Goal: Communication & Community: Answer question/provide support

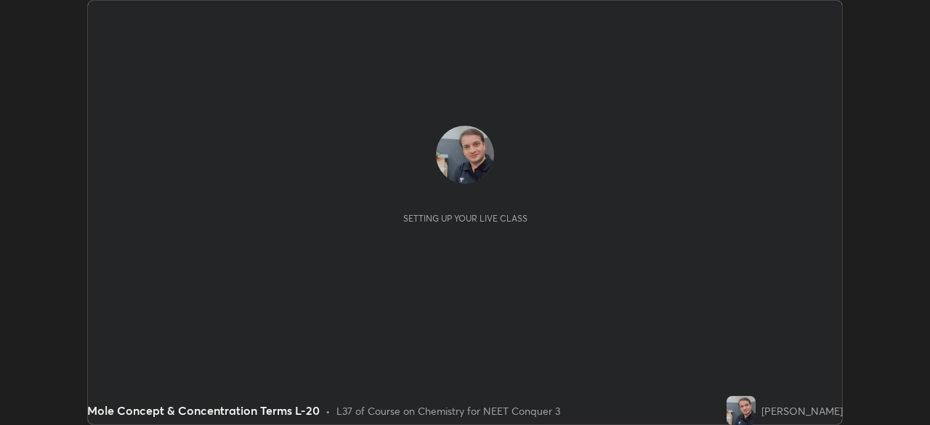
scroll to position [425, 929]
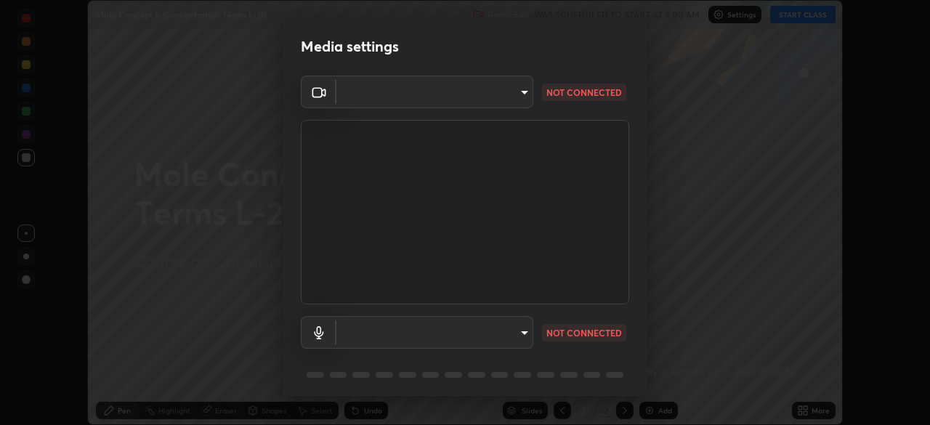
type input "cb8c6b6b4a50c5c6d626de20ccb3fd73f31987ea2ecc1878d3d31a5f1bf4ae53"
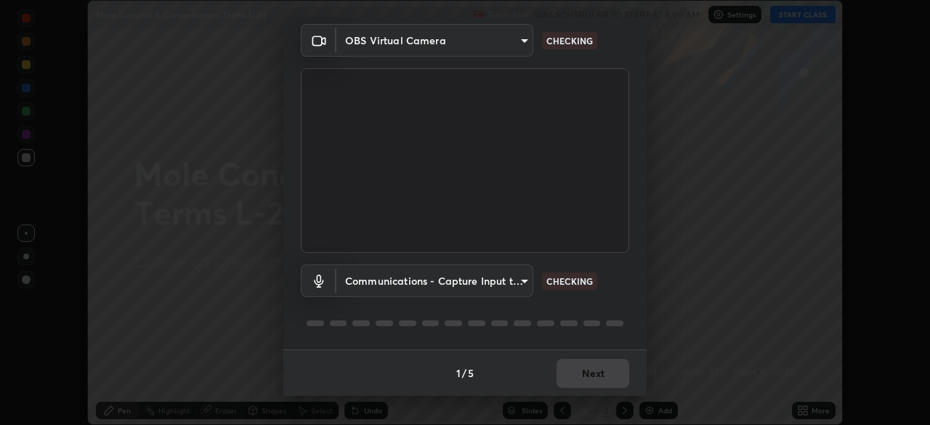
click at [428, 281] on body "Erase all Mole Concept & Concentration Terms L-20 Recording WAS SCHEDULED TO ST…" at bounding box center [465, 212] width 930 height 425
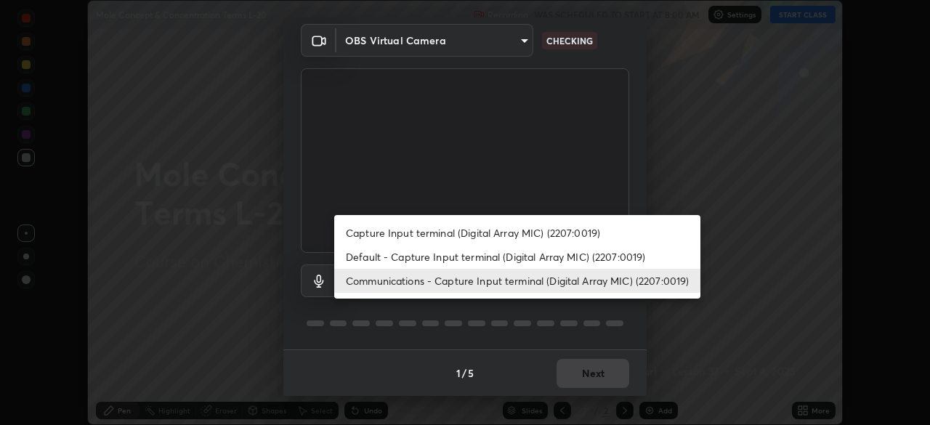
click at [393, 232] on li "Capture Input terminal (Digital Array MIC) (2207:0019)" at bounding box center [517, 233] width 366 height 24
type input "87fe52ed78cfa6ebbe8fde29281e2c7e3f46fe220fe8010125cf3d8283a166bd"
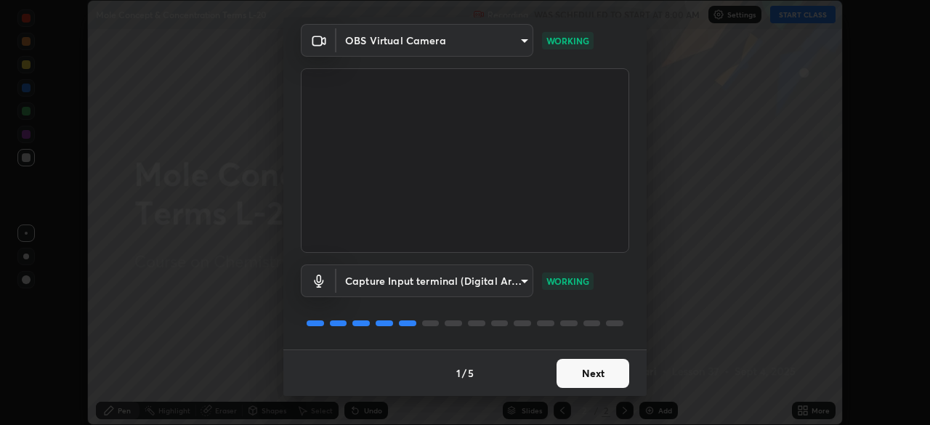
click at [569, 377] on button "Next" at bounding box center [592, 373] width 73 height 29
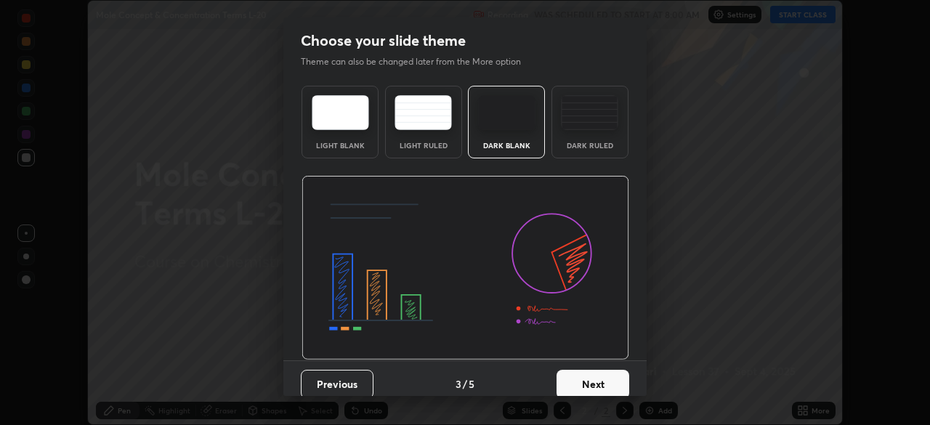
click at [567, 380] on button "Next" at bounding box center [592, 384] width 73 height 29
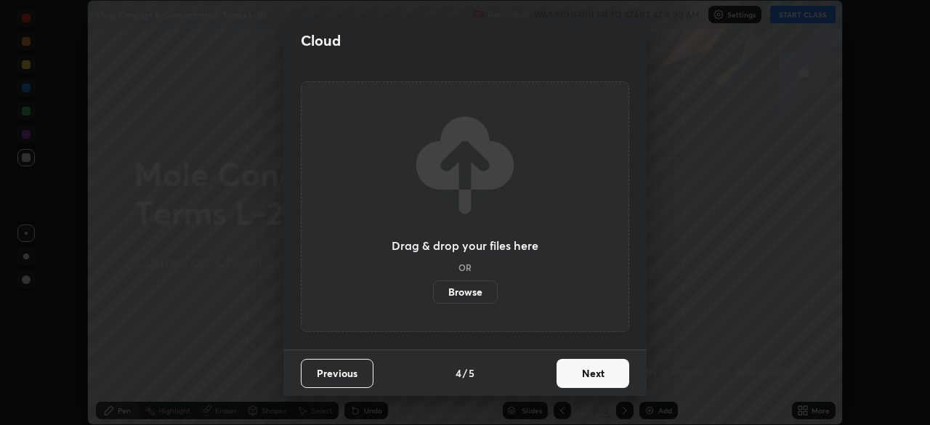
click at [569, 378] on button "Next" at bounding box center [592, 373] width 73 height 29
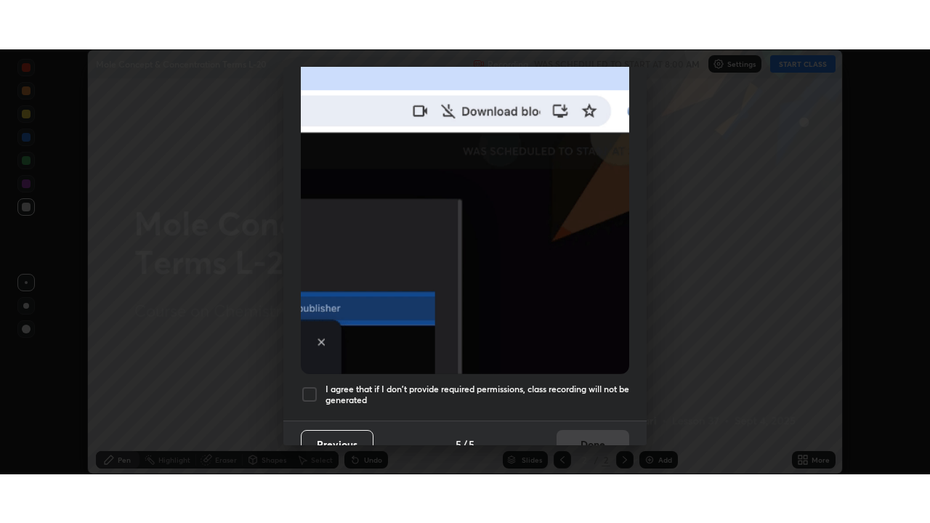
scroll to position [348, 0]
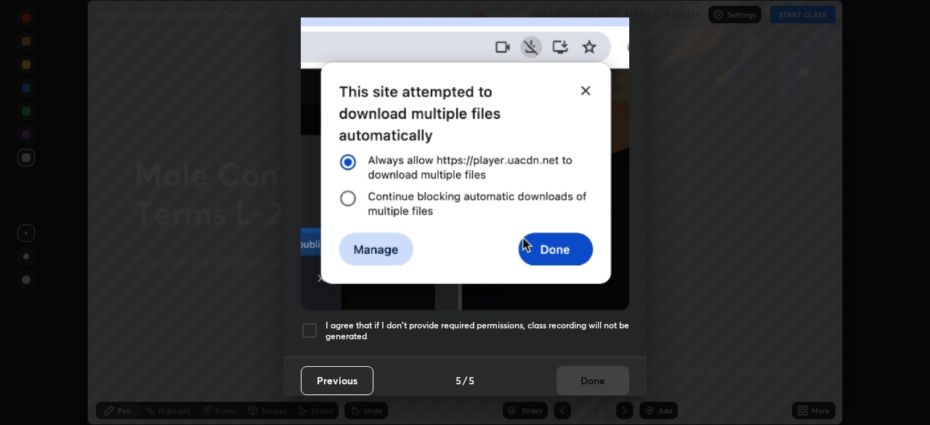
click at [308, 322] on div at bounding box center [309, 330] width 17 height 17
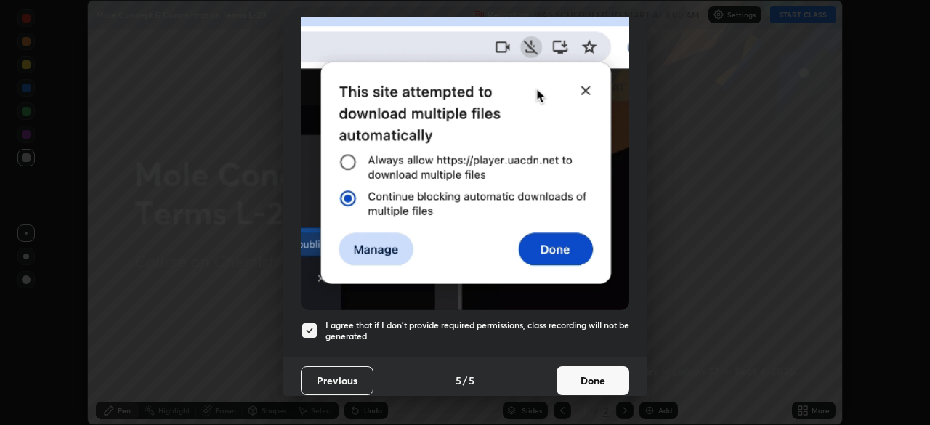
click at [572, 374] on button "Done" at bounding box center [592, 380] width 73 height 29
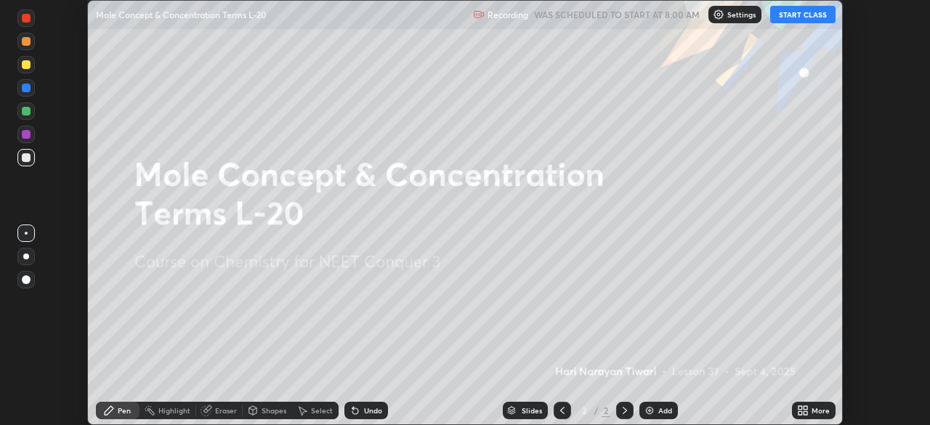
click at [646, 411] on img at bounding box center [649, 410] width 12 height 12
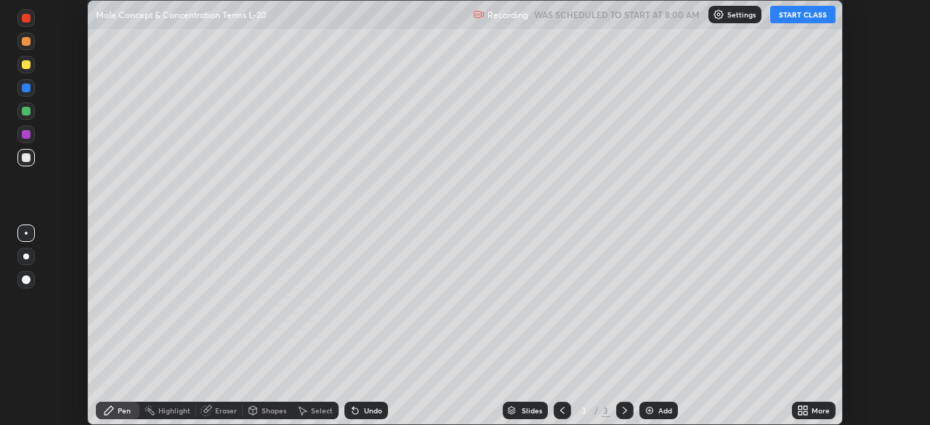
click at [800, 407] on icon at bounding box center [800, 408] width 4 height 4
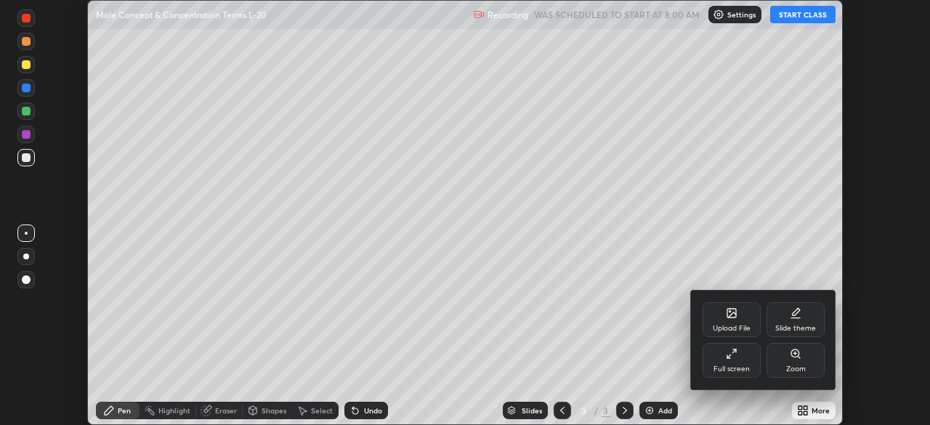
click at [741, 365] on div "Full screen" at bounding box center [731, 368] width 36 height 7
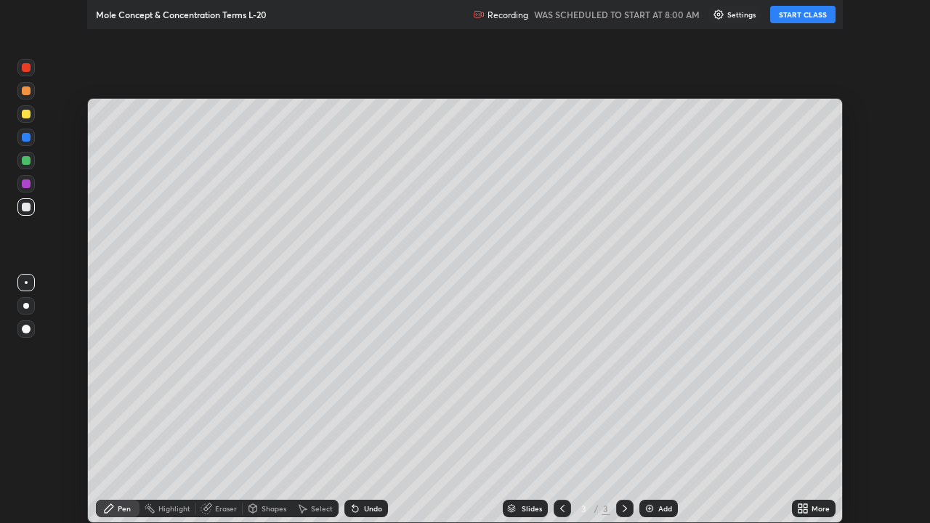
scroll to position [523, 930]
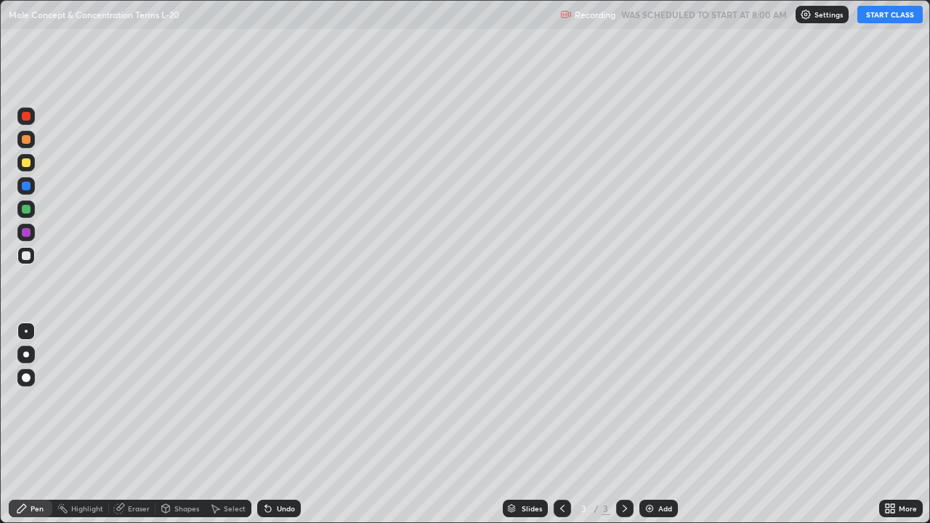
click at [888, 18] on button "START CLASS" at bounding box center [889, 14] width 65 height 17
click at [41, 424] on div "Pen" at bounding box center [37, 508] width 13 height 7
click at [27, 257] on div at bounding box center [26, 255] width 9 height 9
click at [145, 424] on div "Eraser" at bounding box center [139, 508] width 22 height 7
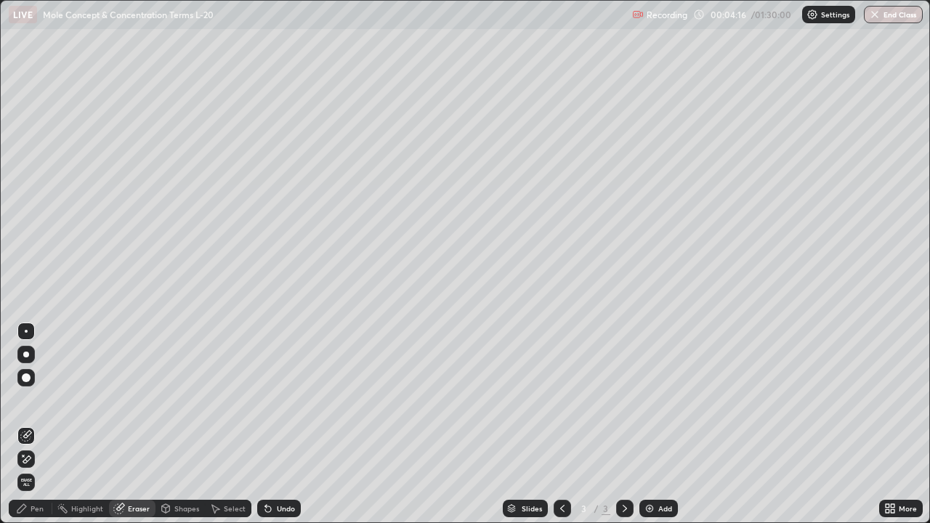
click at [43, 424] on div "Pen" at bounding box center [37, 508] width 13 height 7
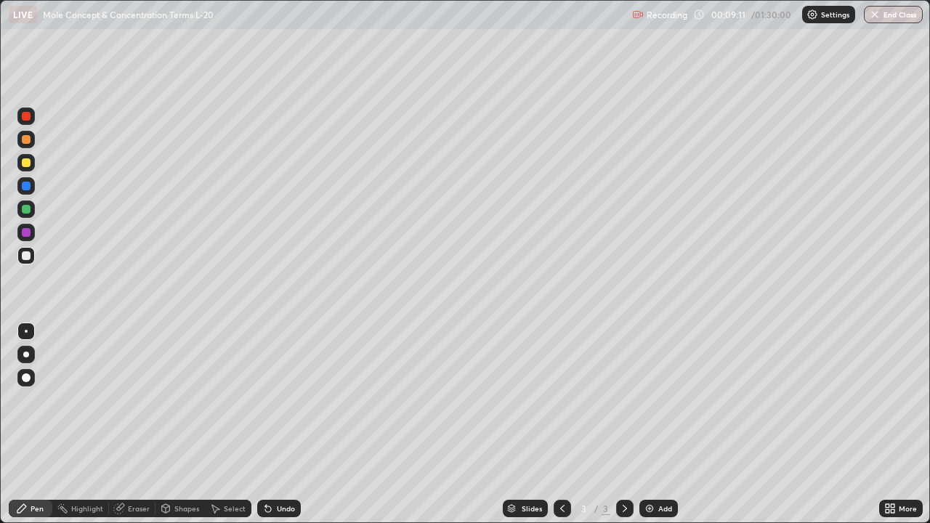
click at [141, 424] on div "Eraser" at bounding box center [139, 508] width 22 height 7
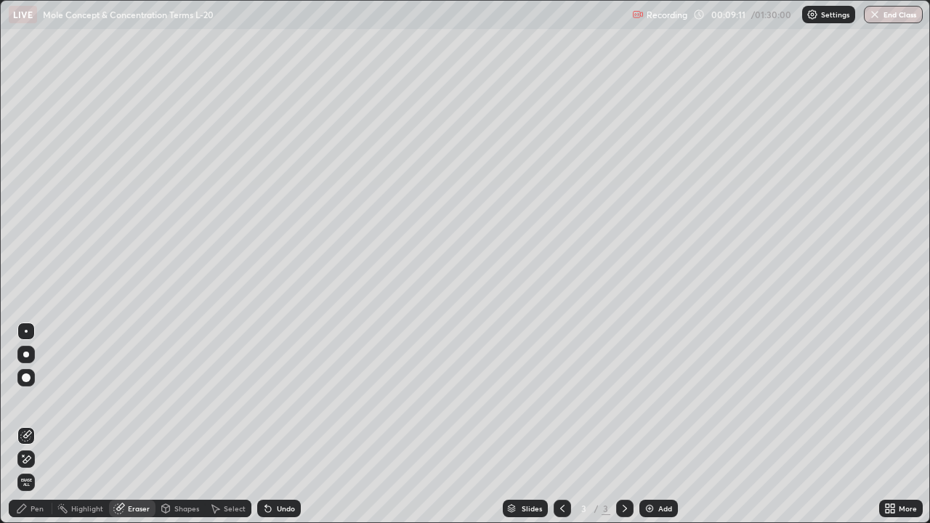
click at [235, 424] on div "Select" at bounding box center [235, 508] width 22 height 7
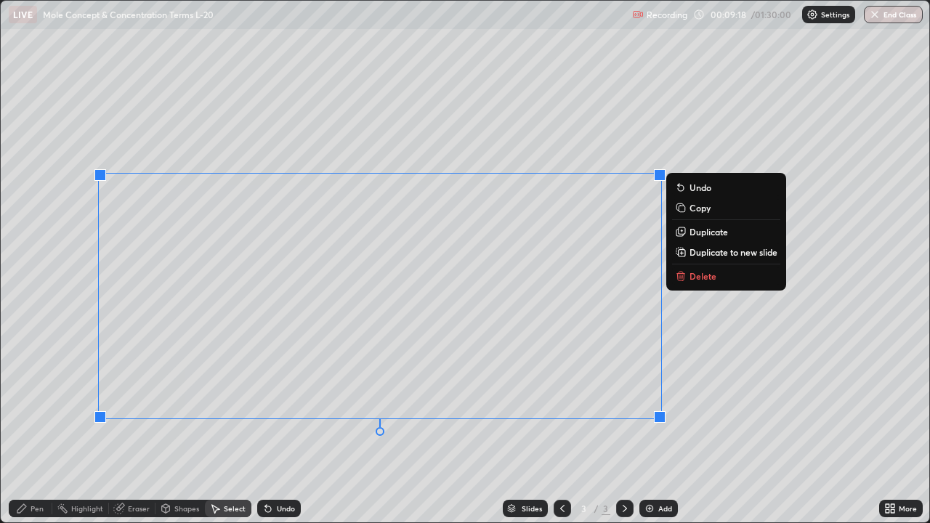
click at [703, 274] on p "Delete" at bounding box center [702, 276] width 27 height 12
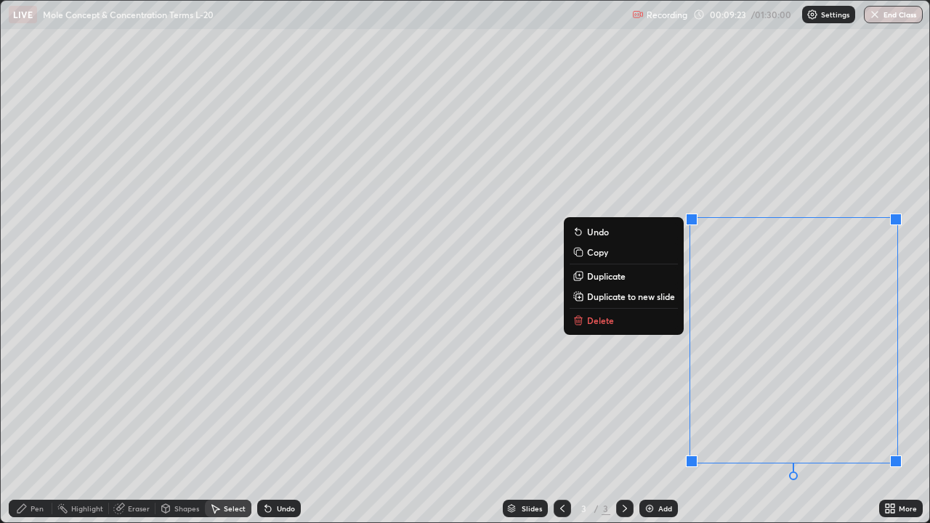
click at [611, 320] on button "Delete" at bounding box center [623, 320] width 108 height 17
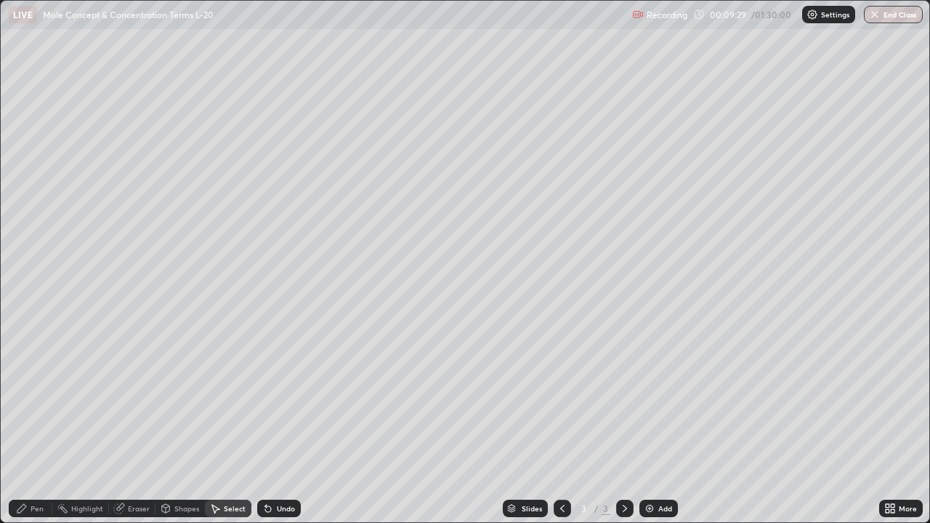
click at [146, 424] on div "Eraser" at bounding box center [139, 508] width 22 height 7
click at [46, 424] on div "Pen" at bounding box center [31, 508] width 44 height 17
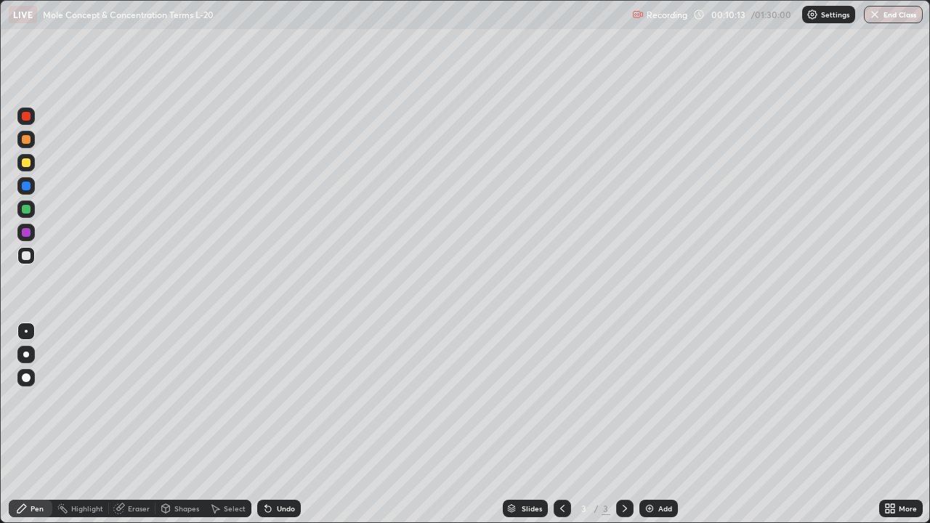
click at [140, 424] on div "Eraser" at bounding box center [139, 508] width 22 height 7
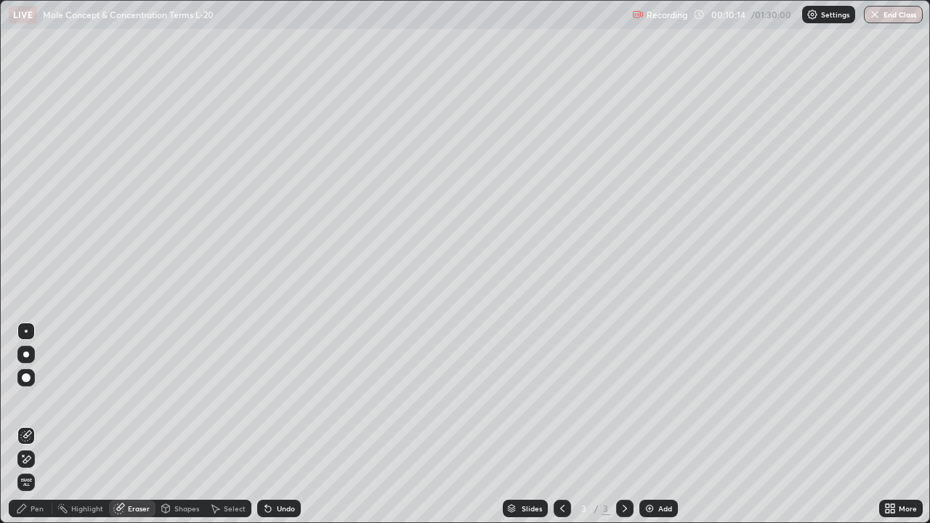
click at [233, 424] on div "Select" at bounding box center [235, 508] width 22 height 7
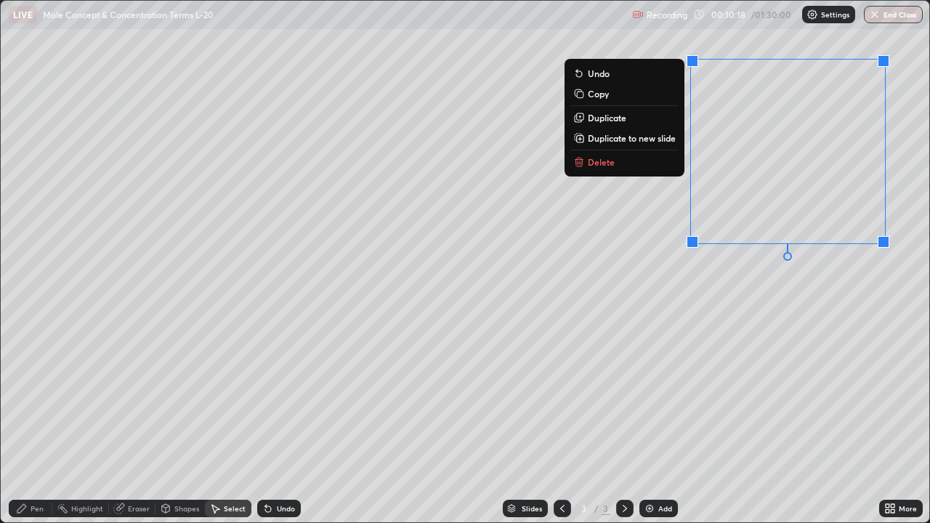
click at [603, 166] on p "Delete" at bounding box center [600, 162] width 27 height 12
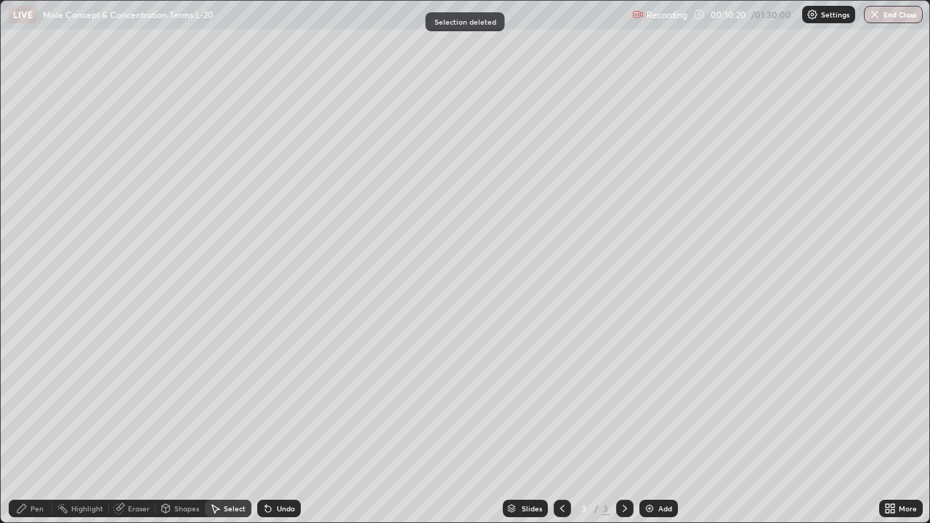
click at [40, 424] on div "Pen" at bounding box center [31, 508] width 44 height 17
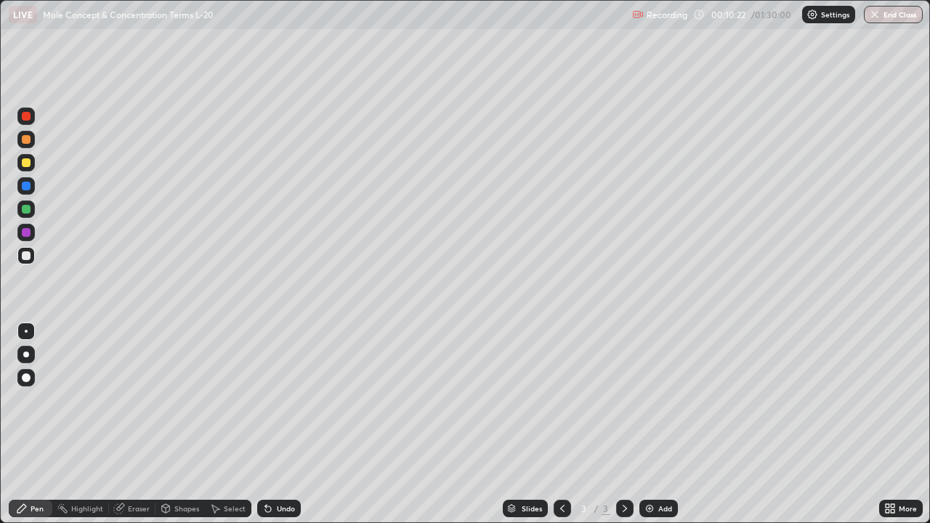
click at [26, 259] on div at bounding box center [26, 255] width 9 height 9
click at [28, 165] on div at bounding box center [26, 162] width 9 height 9
click at [28, 255] on div at bounding box center [26, 255] width 9 height 9
click at [25, 164] on div at bounding box center [26, 162] width 9 height 9
click at [27, 253] on div at bounding box center [26, 255] width 9 height 9
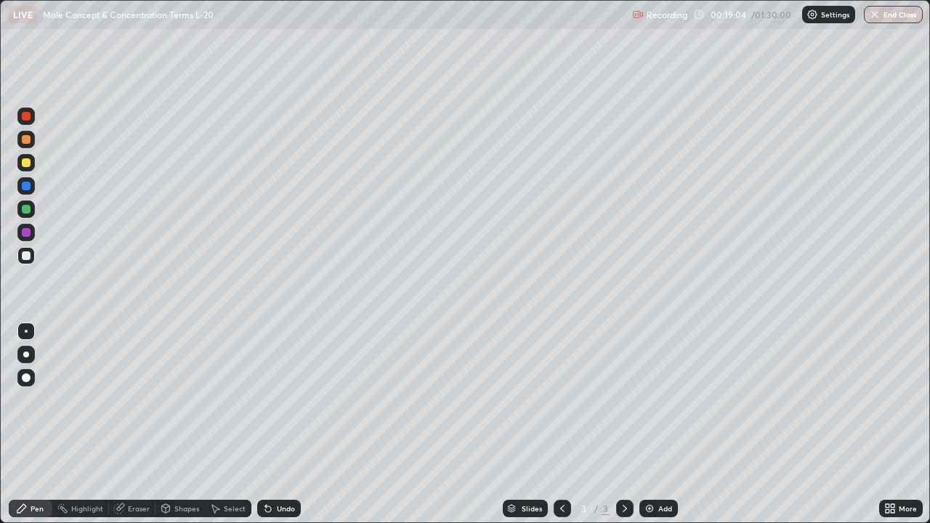
click at [26, 163] on div at bounding box center [26, 162] width 9 height 9
click at [23, 255] on div at bounding box center [26, 255] width 9 height 9
click at [26, 211] on div at bounding box center [26, 209] width 9 height 9
click at [25, 143] on div at bounding box center [26, 139] width 9 height 9
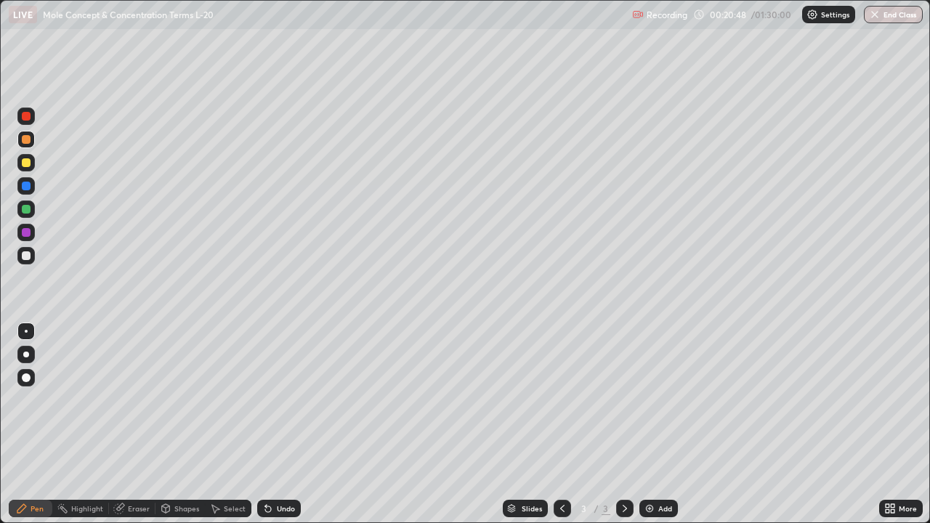
click at [29, 258] on div at bounding box center [26, 255] width 9 height 9
click at [143, 424] on div "Eraser" at bounding box center [139, 508] width 22 height 7
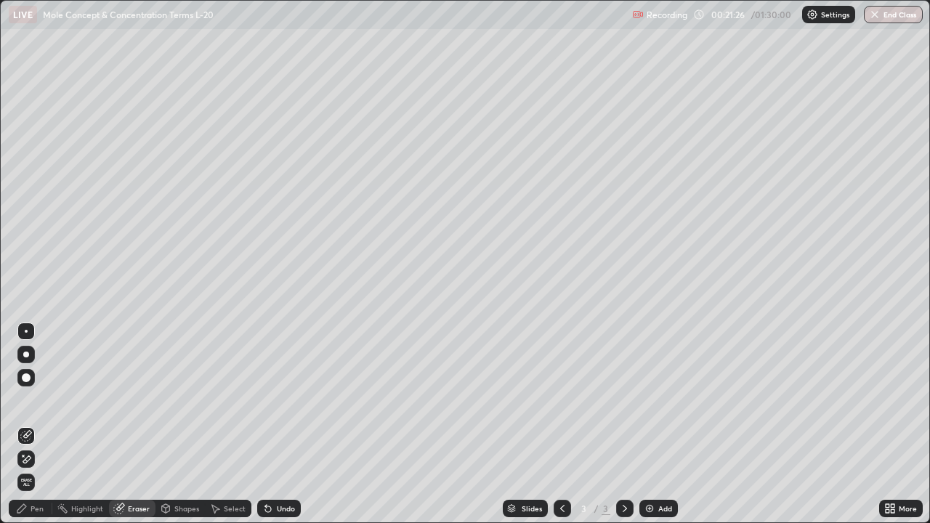
click at [42, 424] on div "Pen" at bounding box center [37, 508] width 13 height 7
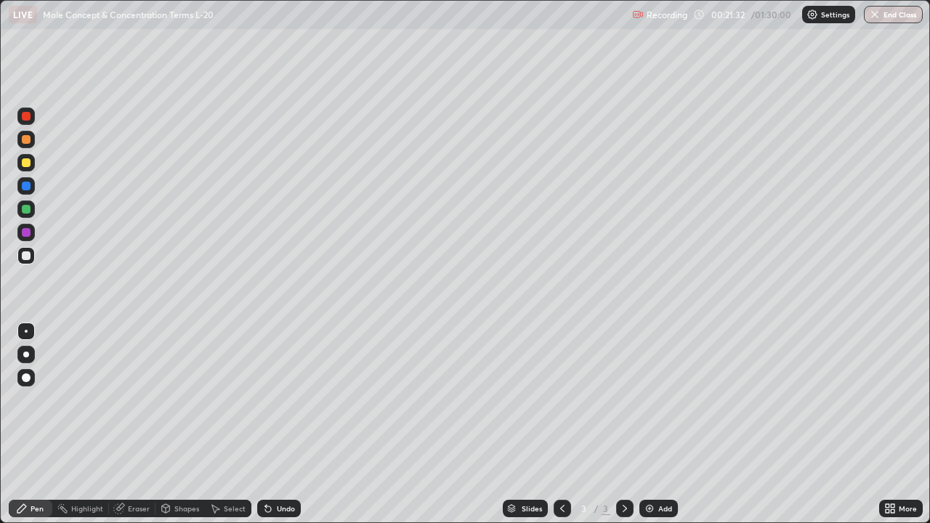
click at [22, 164] on div at bounding box center [26, 162] width 9 height 9
click at [23, 261] on div at bounding box center [25, 255] width 17 height 17
click at [142, 424] on div "Eraser" at bounding box center [139, 508] width 22 height 7
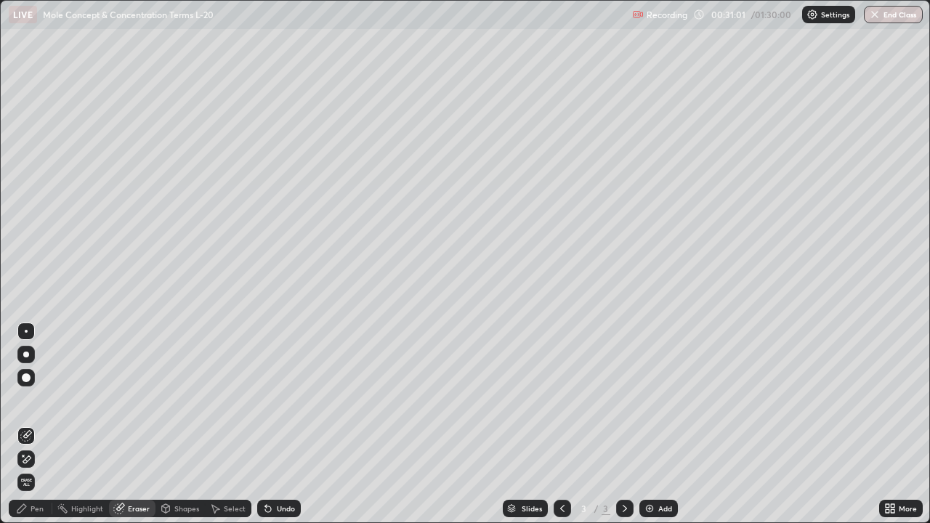
click at [229, 424] on div "Select" at bounding box center [235, 508] width 22 height 7
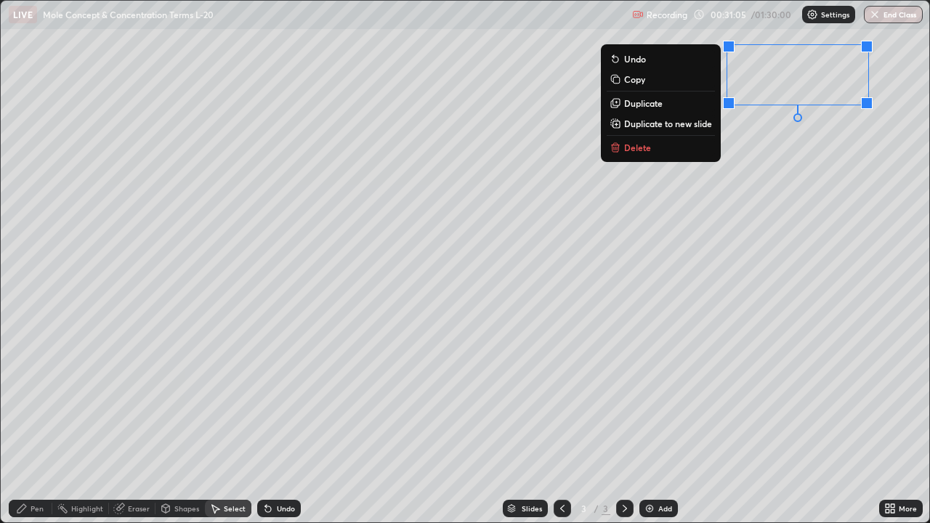
click at [635, 151] on p "Delete" at bounding box center [637, 148] width 27 height 12
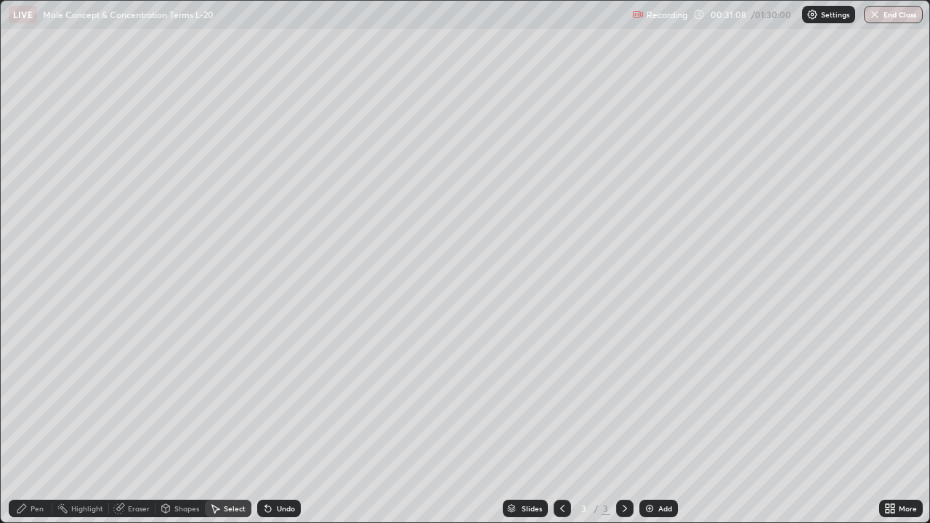
click at [46, 424] on div "Pen" at bounding box center [31, 508] width 44 height 17
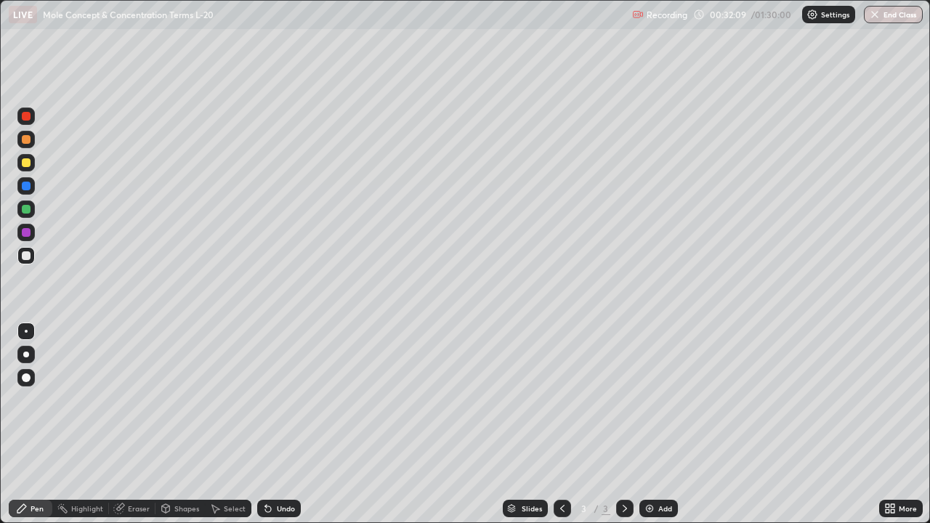
click at [652, 424] on div "Add" at bounding box center [658, 508] width 38 height 17
click at [41, 424] on div "Pen" at bounding box center [37, 508] width 13 height 7
click at [23, 257] on div at bounding box center [26, 255] width 9 height 9
click at [25, 163] on div at bounding box center [26, 162] width 9 height 9
click at [25, 208] on div at bounding box center [26, 209] width 9 height 9
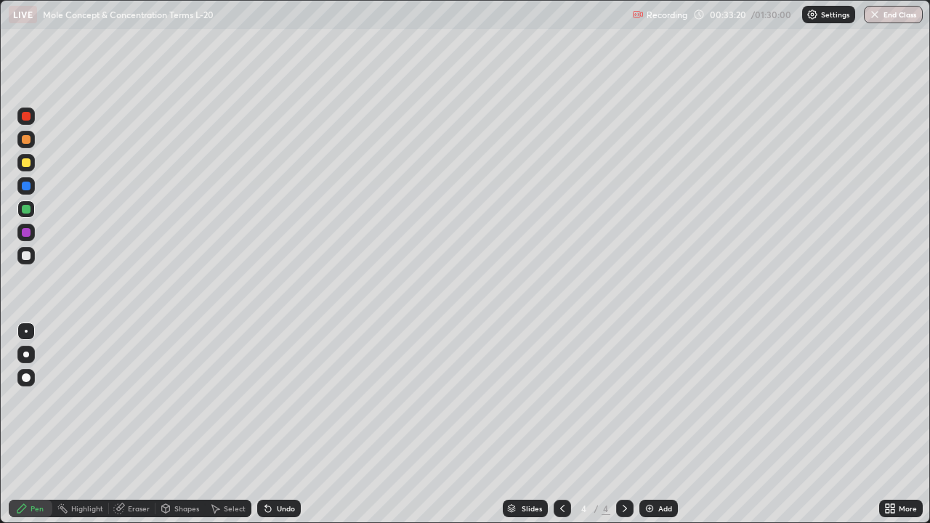
click at [26, 256] on div at bounding box center [26, 255] width 9 height 9
click at [27, 253] on div at bounding box center [26, 255] width 9 height 9
click at [623, 424] on icon at bounding box center [625, 509] width 12 height 12
click at [648, 424] on img at bounding box center [649, 509] width 12 height 12
click at [554, 424] on div at bounding box center [561, 508] width 17 height 17
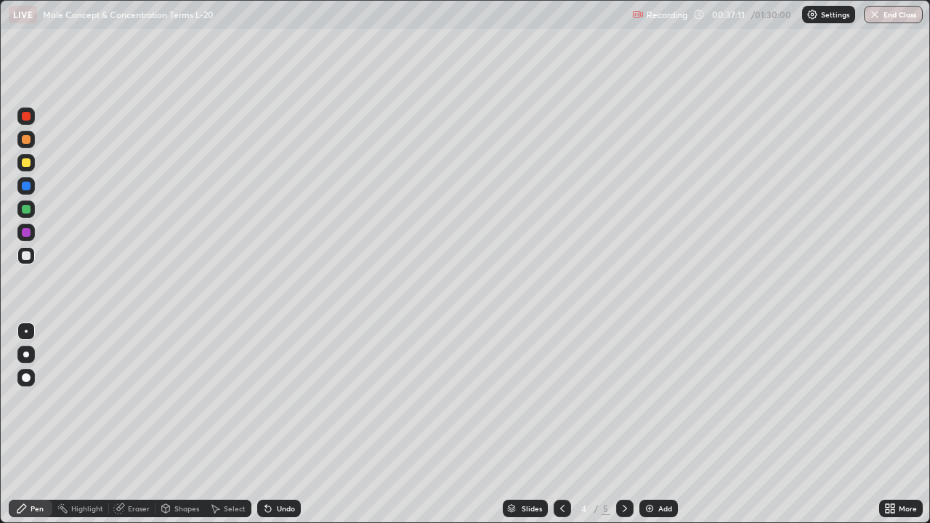
click at [26, 163] on div at bounding box center [26, 162] width 9 height 9
click at [26, 256] on div at bounding box center [26, 255] width 9 height 9
click at [137, 424] on div "Eraser" at bounding box center [139, 508] width 22 height 7
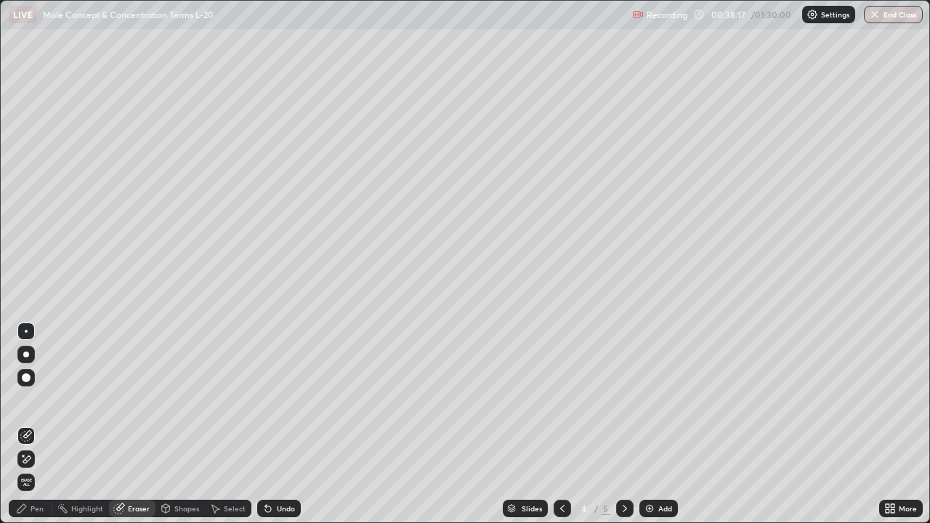
click at [34, 424] on div "Pen" at bounding box center [37, 508] width 13 height 7
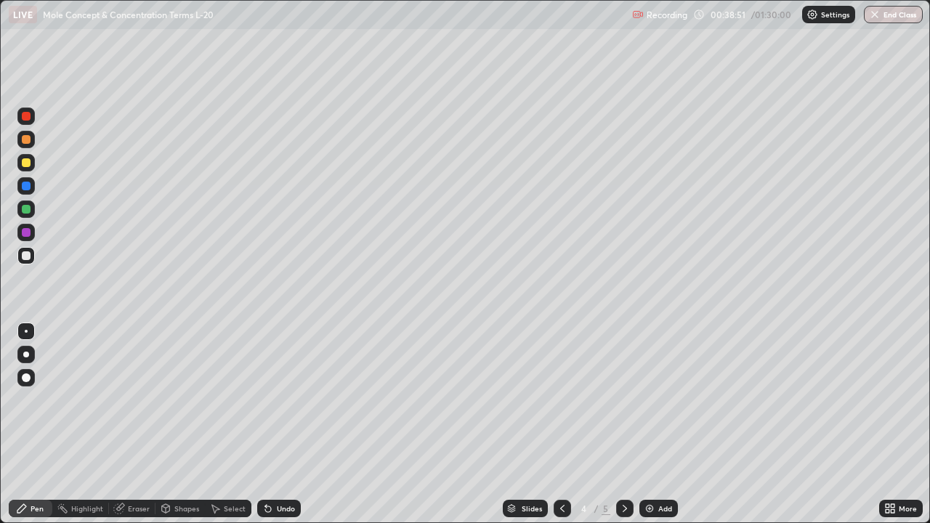
click at [134, 424] on div "Eraser" at bounding box center [139, 508] width 22 height 7
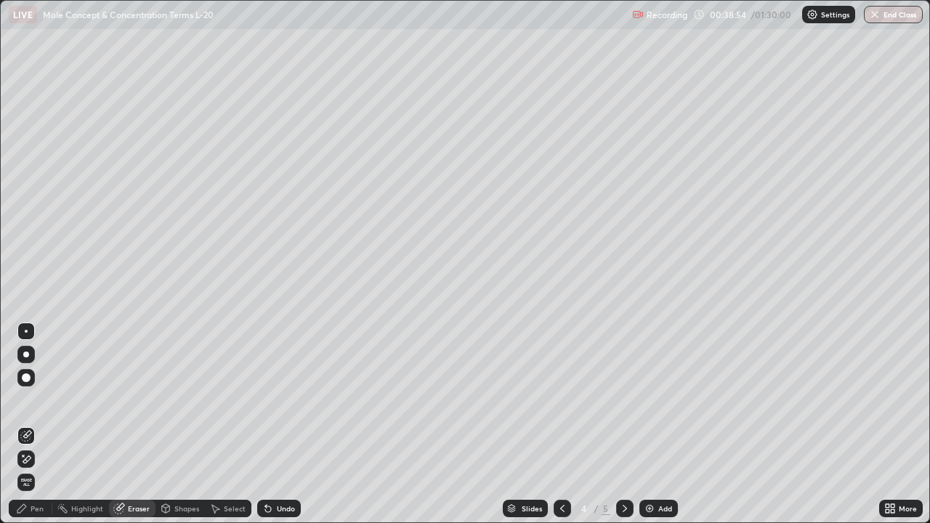
click at [39, 424] on div "Pen" at bounding box center [37, 508] width 13 height 7
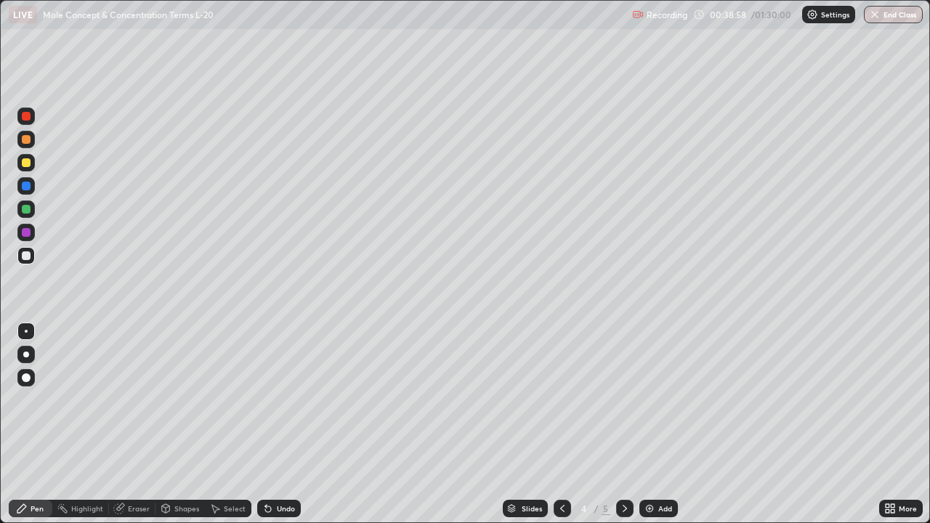
click at [145, 424] on div "Eraser" at bounding box center [139, 508] width 22 height 7
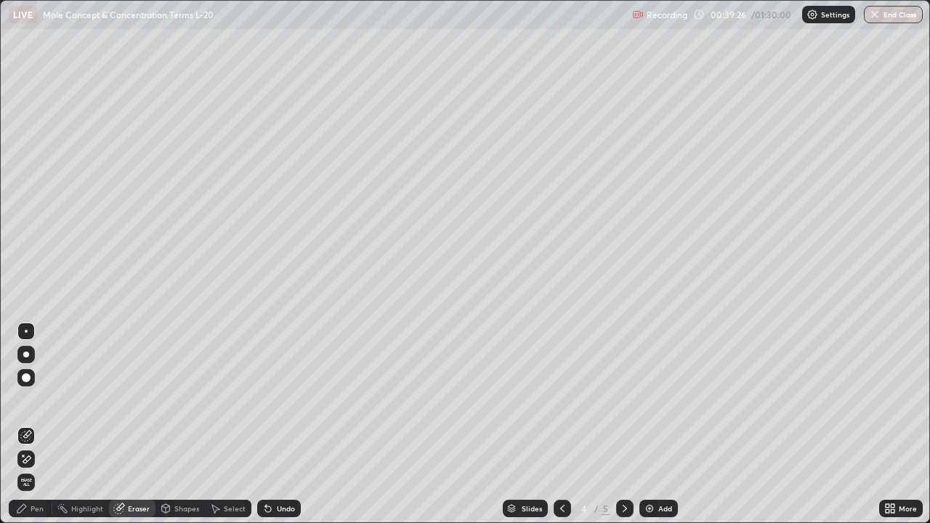
click at [39, 424] on div "Pen" at bounding box center [37, 508] width 13 height 7
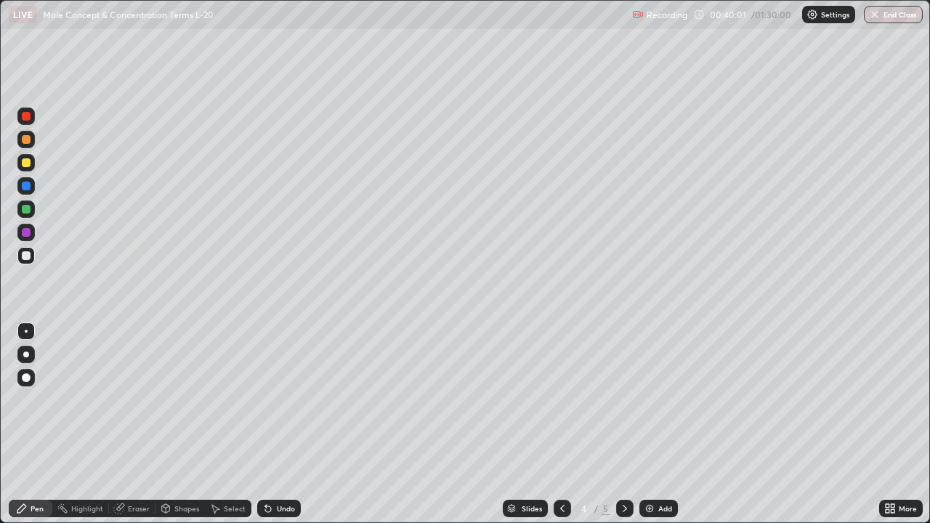
click at [132, 424] on div "Eraser" at bounding box center [139, 508] width 22 height 7
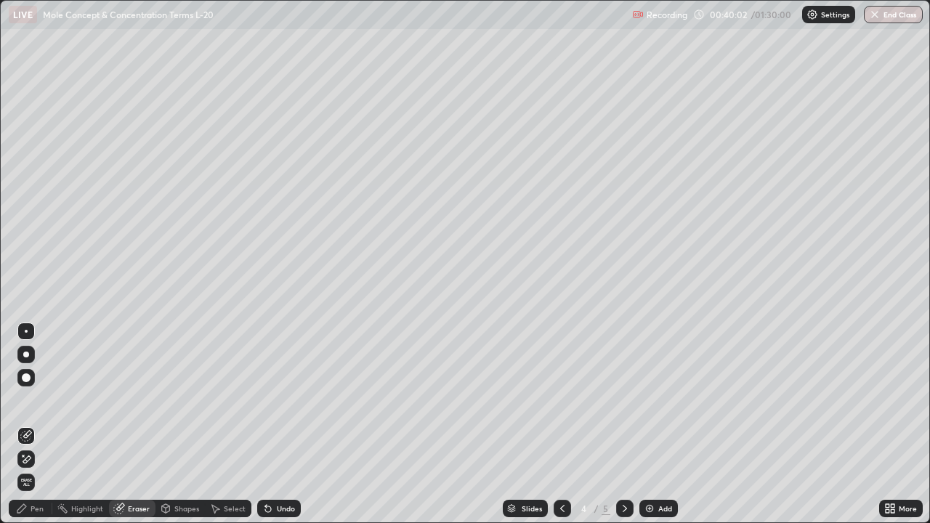
click at [225, 424] on div "Select" at bounding box center [235, 508] width 22 height 7
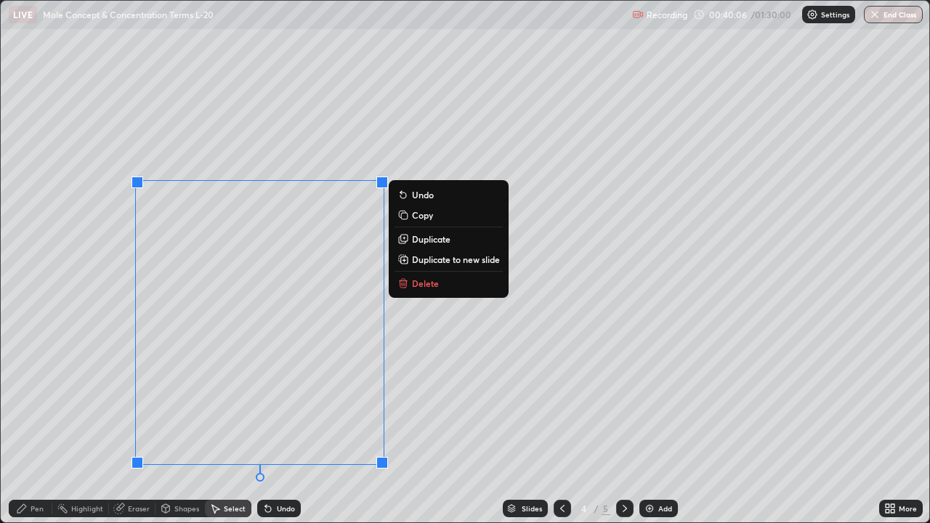
click at [409, 281] on button "Delete" at bounding box center [448, 283] width 108 height 17
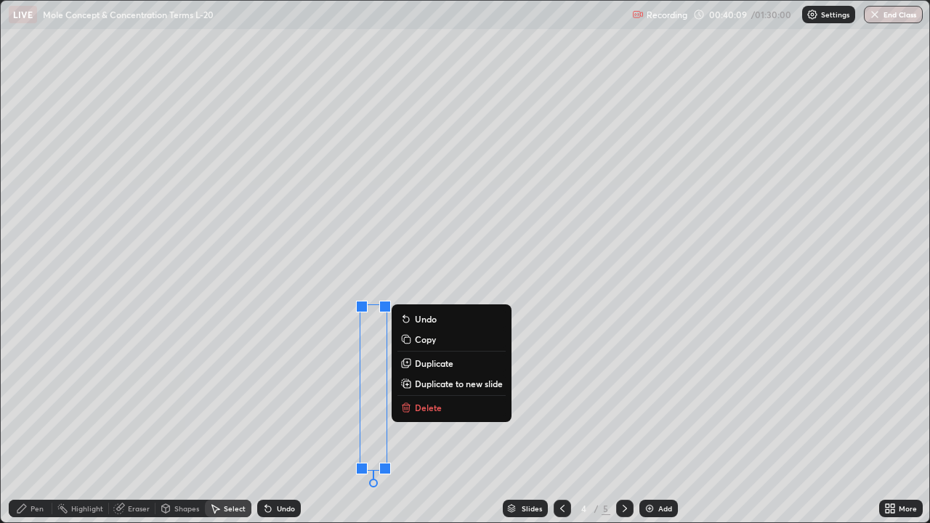
click at [425, 407] on p "Delete" at bounding box center [428, 408] width 27 height 12
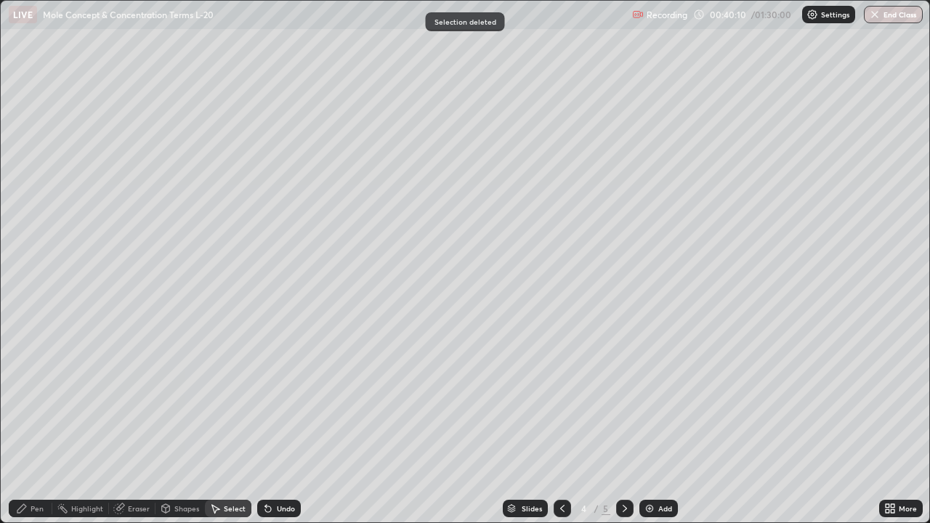
click at [41, 424] on div "Pen" at bounding box center [37, 508] width 13 height 7
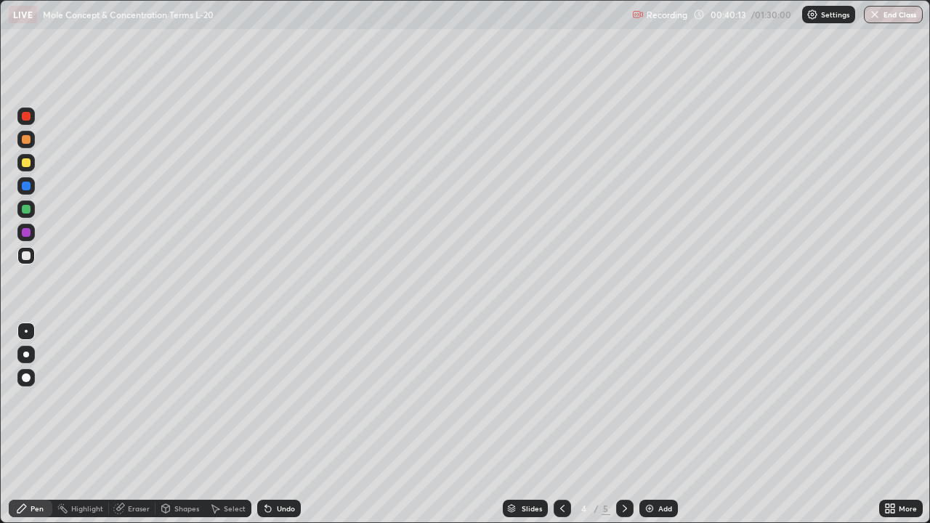
click at [25, 164] on div at bounding box center [26, 162] width 9 height 9
click at [24, 255] on div at bounding box center [26, 255] width 9 height 9
click at [25, 163] on div at bounding box center [26, 162] width 9 height 9
click at [140, 424] on div "Eraser" at bounding box center [139, 508] width 22 height 7
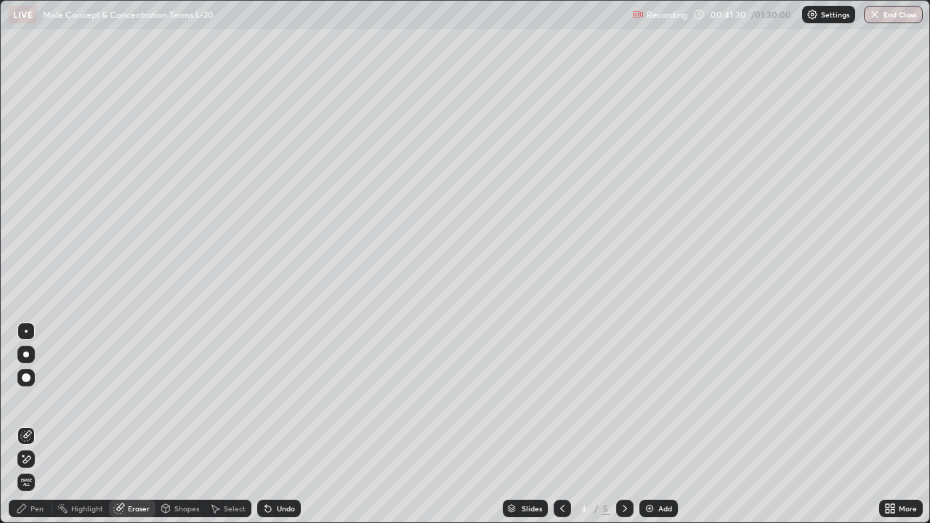
click at [39, 424] on div "Pen" at bounding box center [31, 508] width 44 height 17
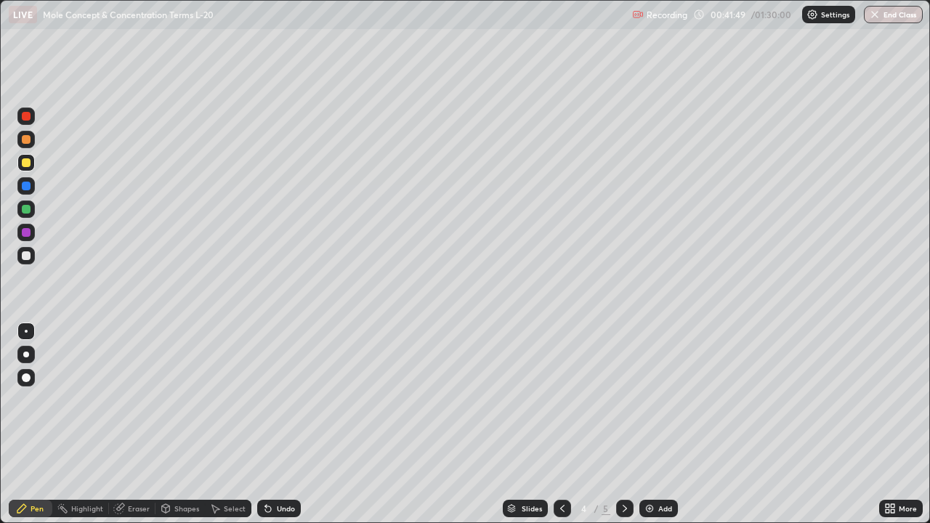
click at [22, 256] on div at bounding box center [26, 255] width 9 height 9
click at [25, 211] on div at bounding box center [26, 209] width 9 height 9
click at [133, 424] on div "Eraser" at bounding box center [139, 508] width 22 height 7
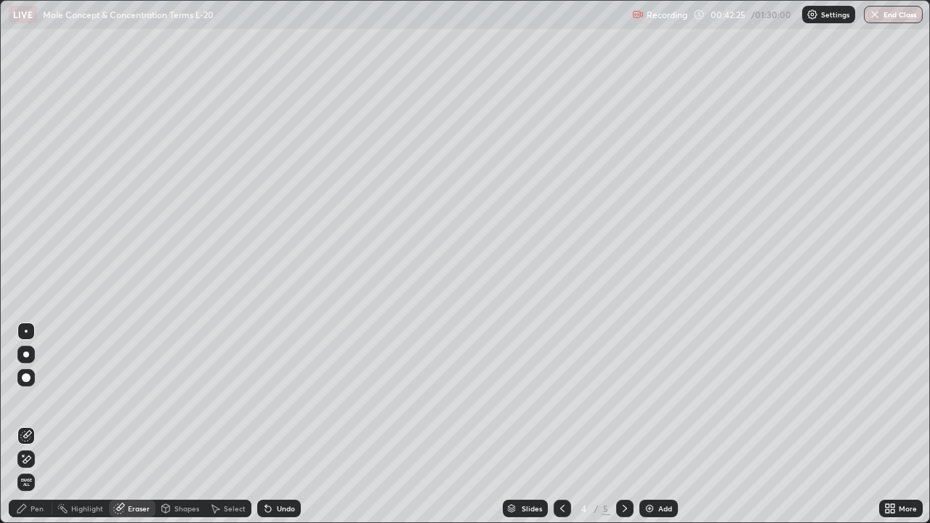
click at [225, 424] on div "Select" at bounding box center [235, 508] width 22 height 7
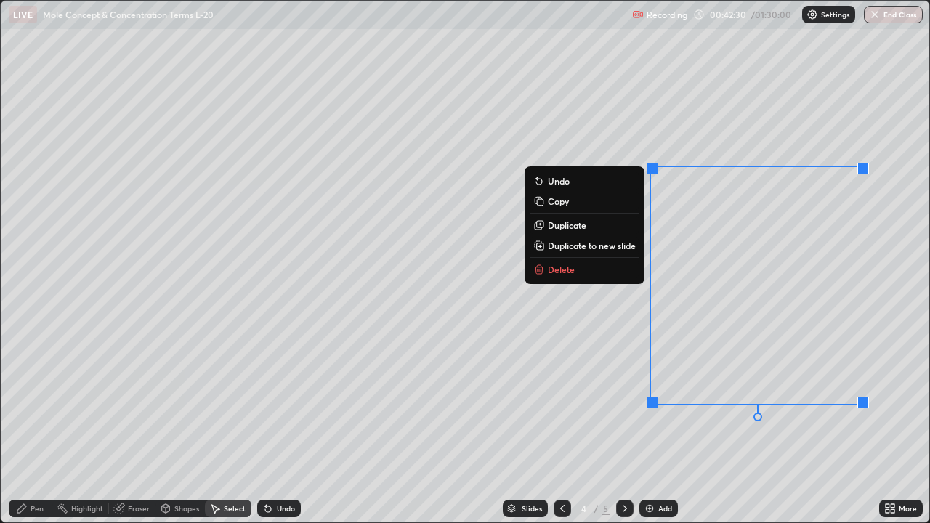
click at [580, 269] on button "Delete" at bounding box center [584, 269] width 108 height 17
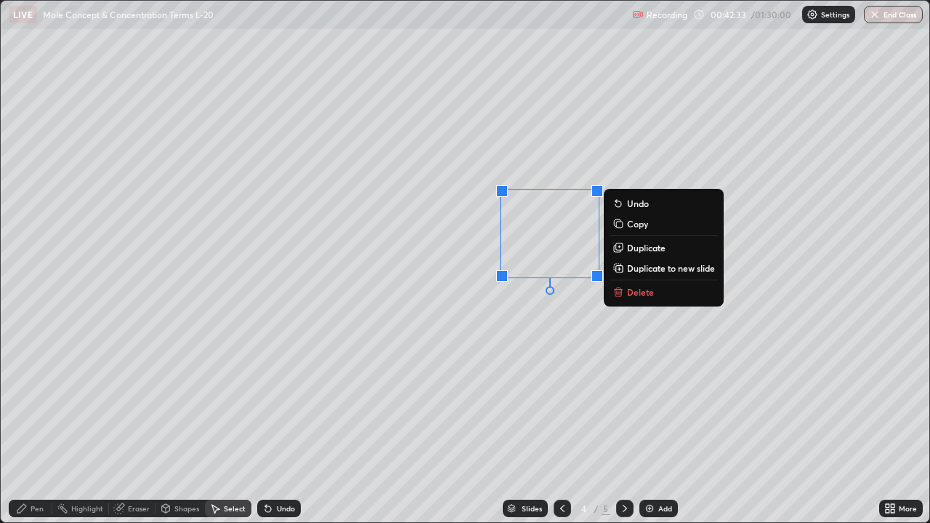
click at [629, 290] on p "Delete" at bounding box center [640, 292] width 27 height 12
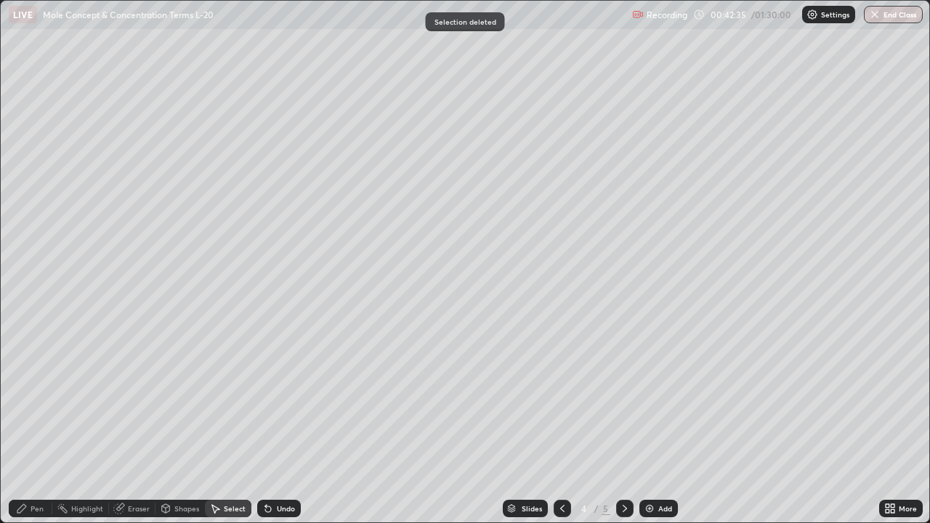
click at [43, 424] on div "Pen" at bounding box center [31, 508] width 44 height 17
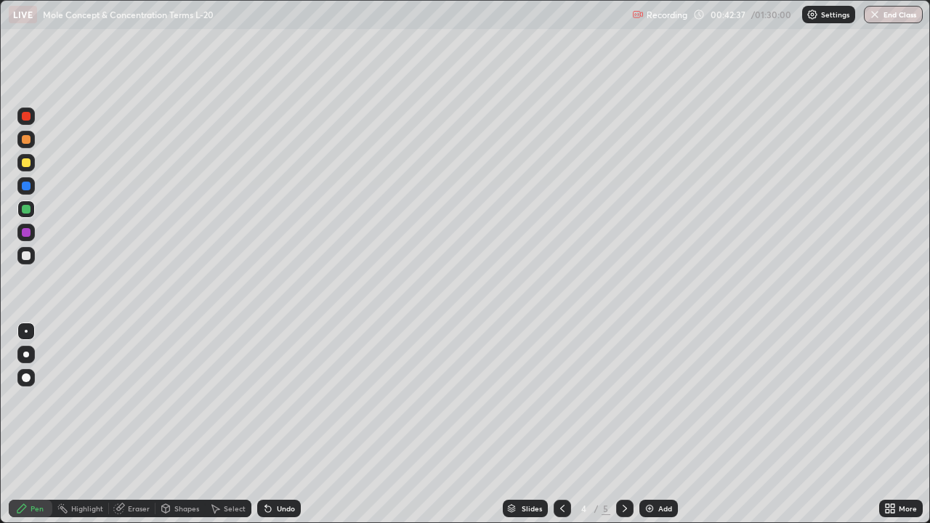
click at [28, 257] on div at bounding box center [26, 255] width 9 height 9
click at [25, 165] on div at bounding box center [26, 162] width 9 height 9
click at [140, 424] on div "Eraser" at bounding box center [139, 508] width 22 height 7
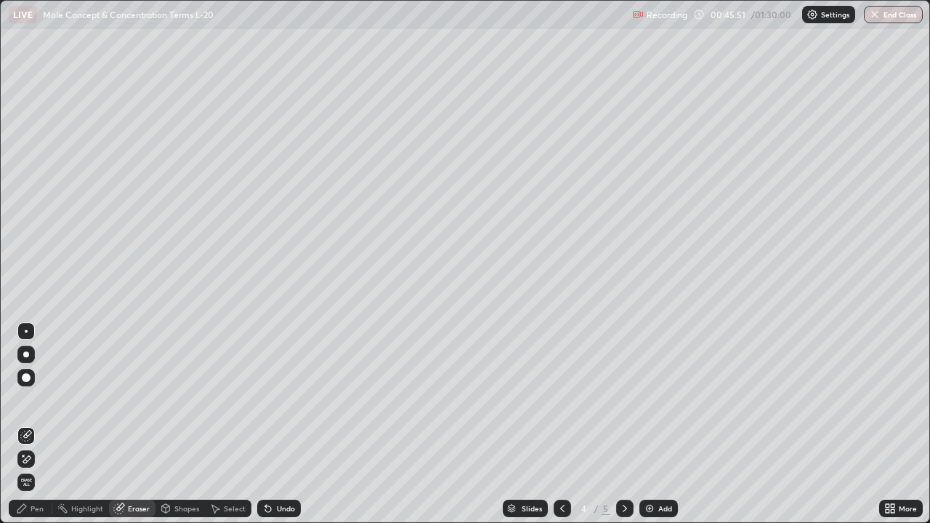
click at [238, 424] on div "Select" at bounding box center [235, 508] width 22 height 7
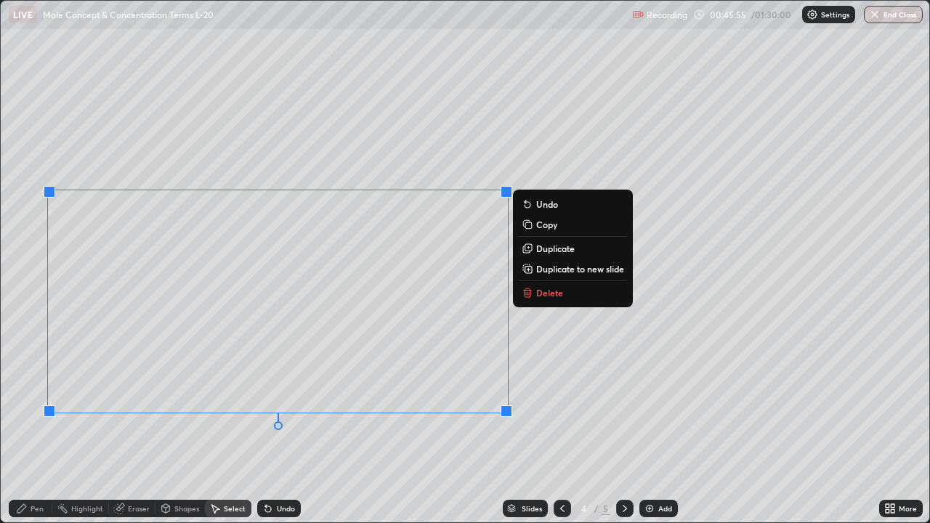
click at [534, 285] on button "Delete" at bounding box center [573, 292] width 108 height 17
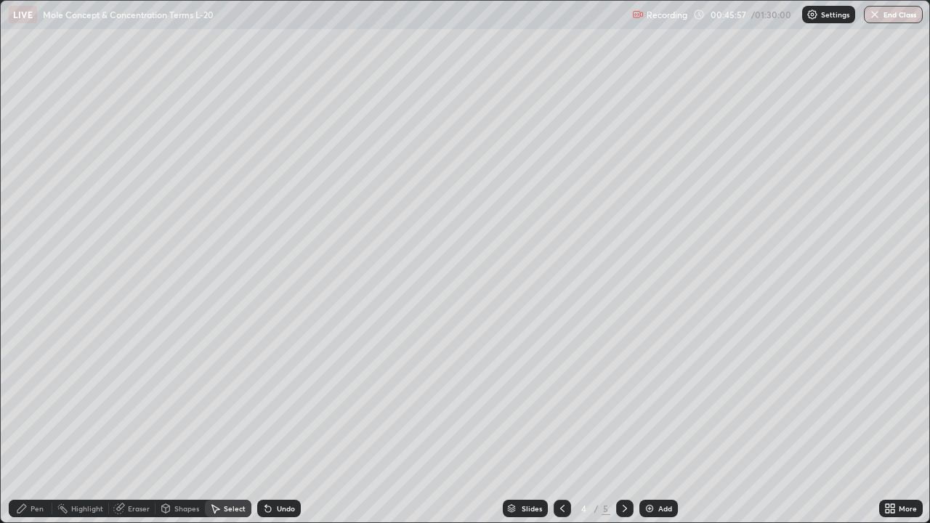
click at [41, 424] on div "Pen" at bounding box center [37, 508] width 13 height 7
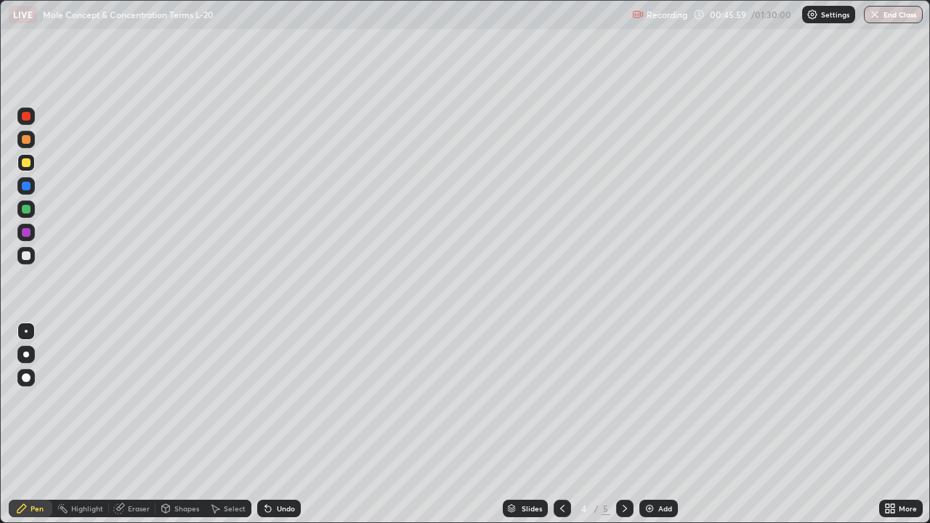
click at [25, 252] on div at bounding box center [26, 255] width 9 height 9
click at [28, 163] on div at bounding box center [26, 162] width 9 height 9
click at [27, 259] on div at bounding box center [26, 255] width 9 height 9
click at [145, 424] on div "Eraser" at bounding box center [139, 508] width 22 height 7
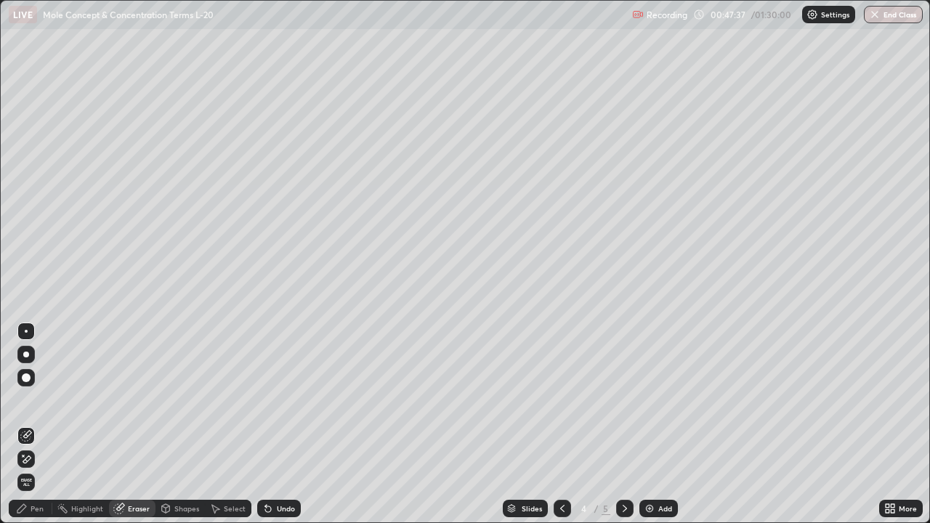
click at [234, 424] on div "Select" at bounding box center [235, 508] width 22 height 7
click at [128, 424] on div "Eraser" at bounding box center [139, 508] width 22 height 7
click at [225, 424] on div "Select" at bounding box center [235, 508] width 22 height 7
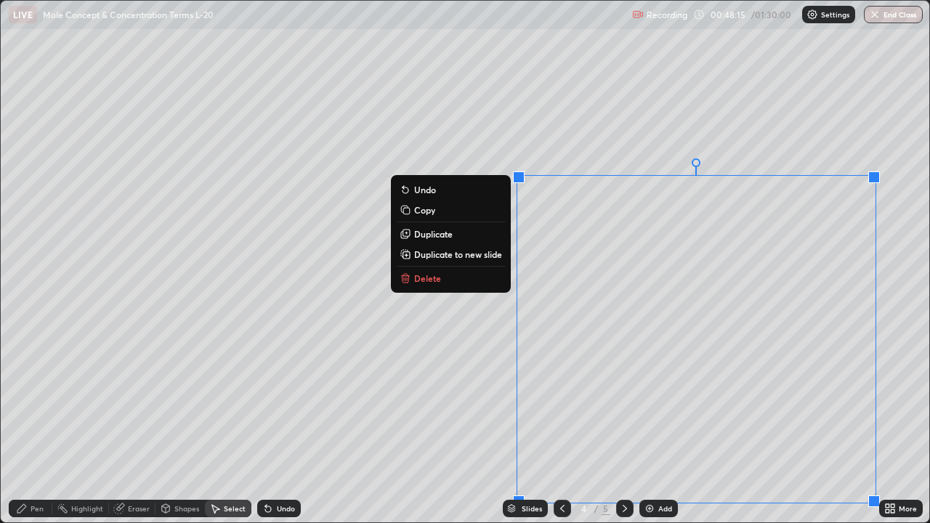
click at [436, 278] on p "Delete" at bounding box center [427, 278] width 27 height 12
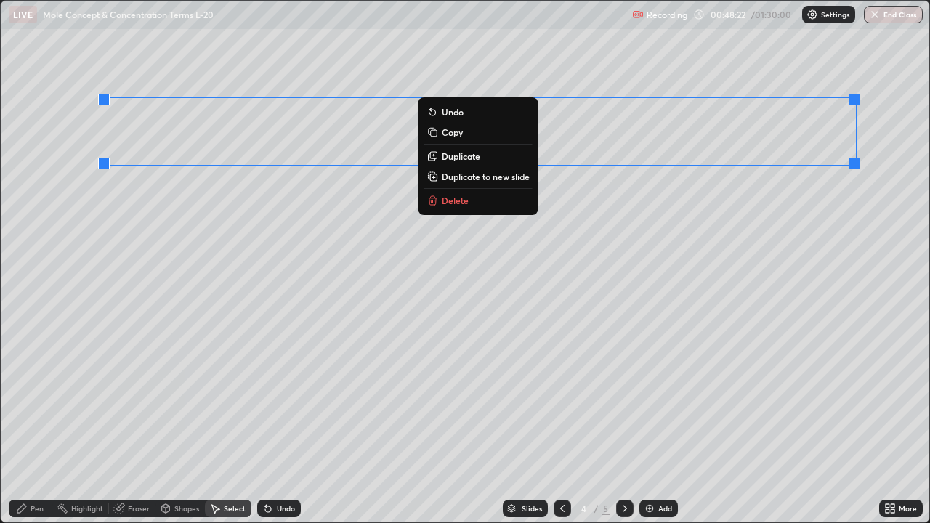
click at [450, 197] on p "Delete" at bounding box center [455, 201] width 27 height 12
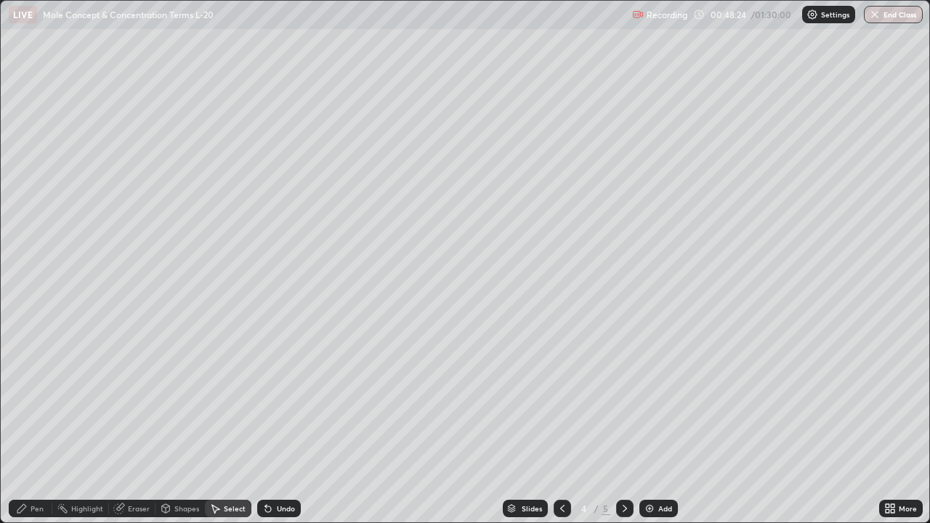
click at [36, 424] on div "Pen" at bounding box center [37, 508] width 13 height 7
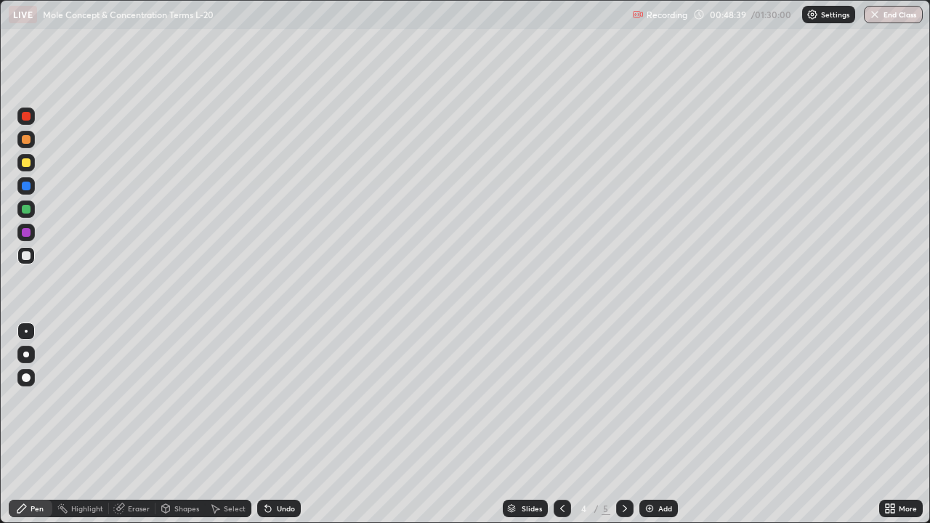
click at [26, 256] on div at bounding box center [26, 255] width 9 height 9
click at [126, 424] on div "Eraser" at bounding box center [132, 508] width 46 height 17
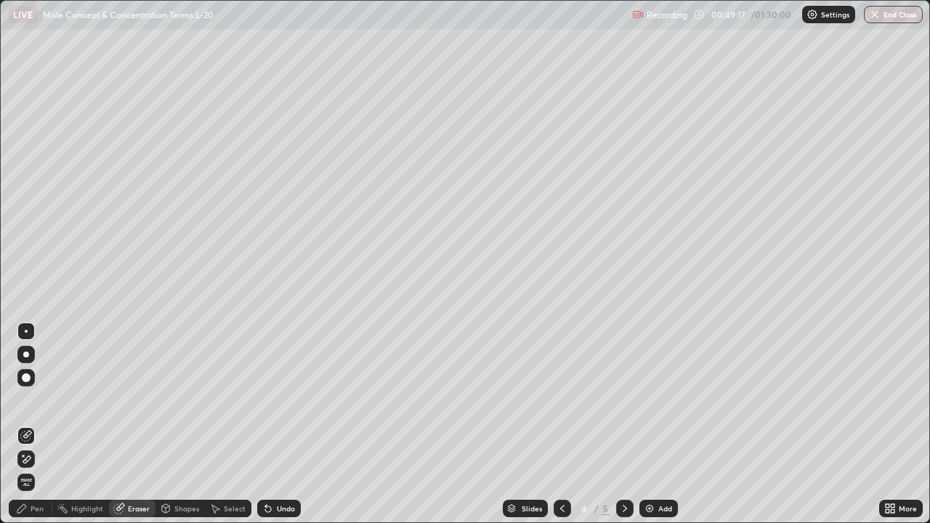
click at [232, 424] on div "Select" at bounding box center [235, 508] width 22 height 7
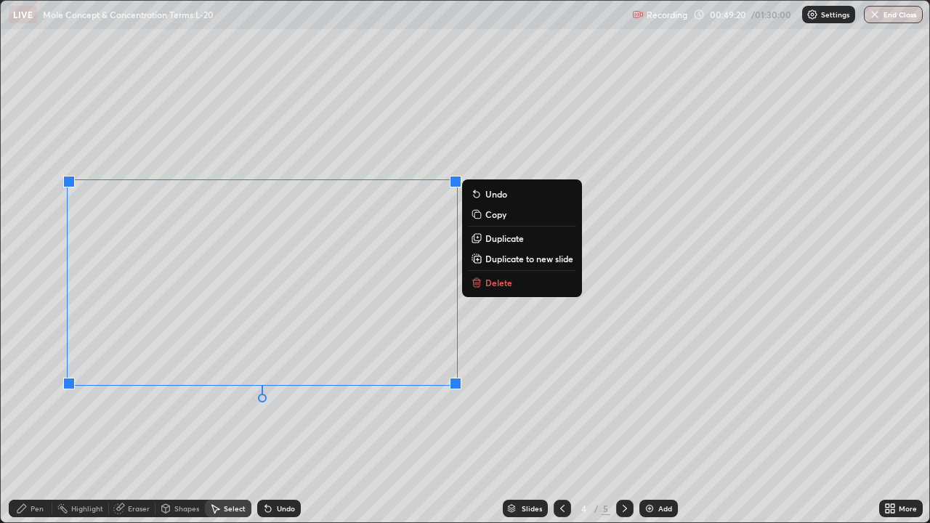
click at [492, 283] on p "Delete" at bounding box center [498, 283] width 27 height 12
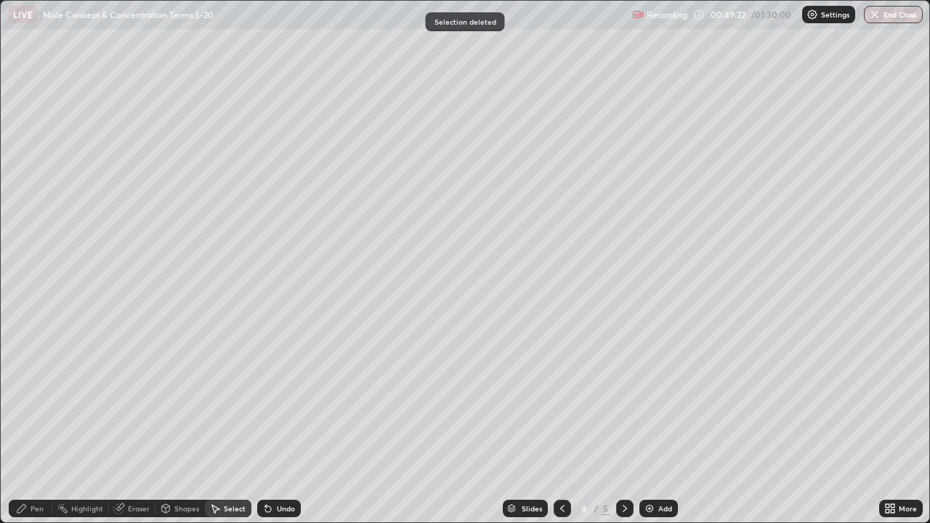
click at [36, 424] on div "Pen" at bounding box center [37, 508] width 13 height 7
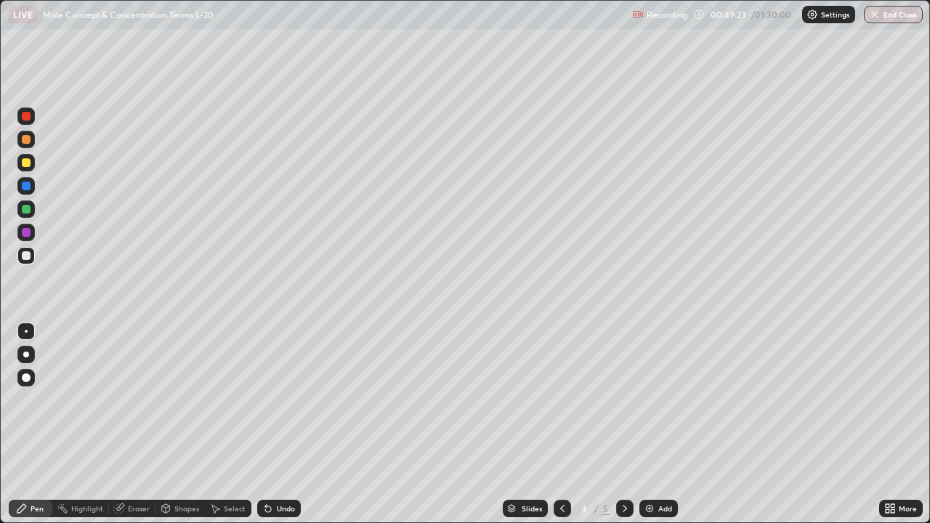
click at [26, 257] on div at bounding box center [26, 255] width 9 height 9
click at [26, 163] on div at bounding box center [26, 162] width 9 height 9
click at [25, 256] on div at bounding box center [26, 255] width 9 height 9
click at [27, 168] on div at bounding box center [25, 162] width 17 height 17
click at [23, 165] on div at bounding box center [26, 162] width 9 height 9
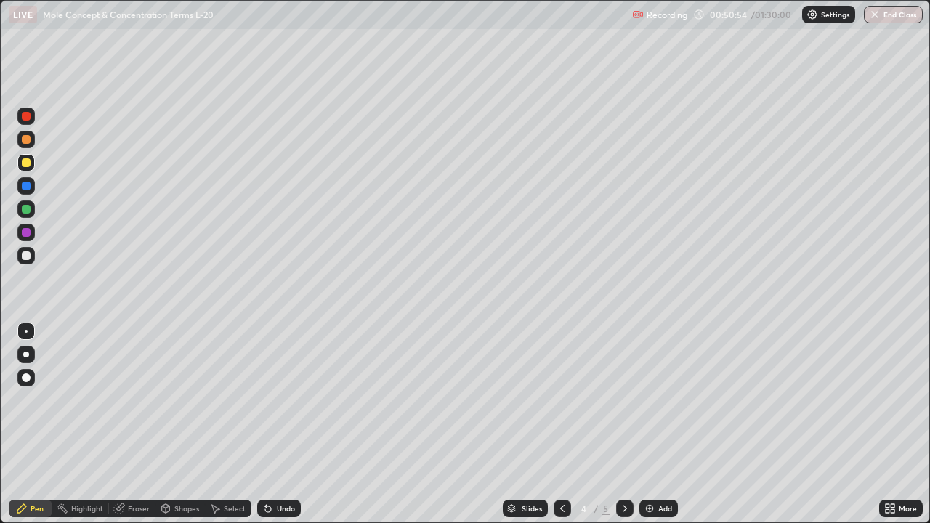
click at [30, 256] on div at bounding box center [26, 255] width 9 height 9
click at [24, 166] on div at bounding box center [26, 162] width 9 height 9
click at [25, 256] on div at bounding box center [26, 255] width 9 height 9
click at [128, 424] on div "Eraser" at bounding box center [139, 508] width 22 height 7
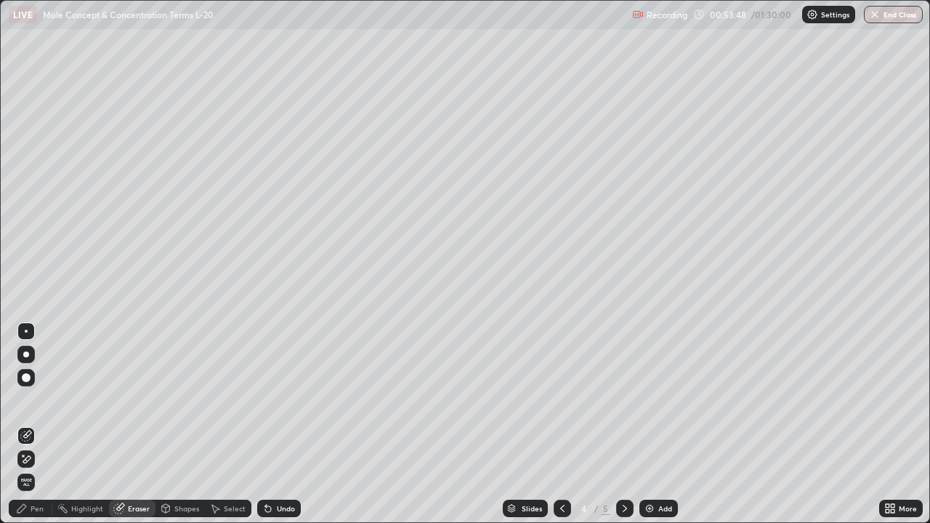
click at [227, 424] on div "Select" at bounding box center [235, 508] width 22 height 7
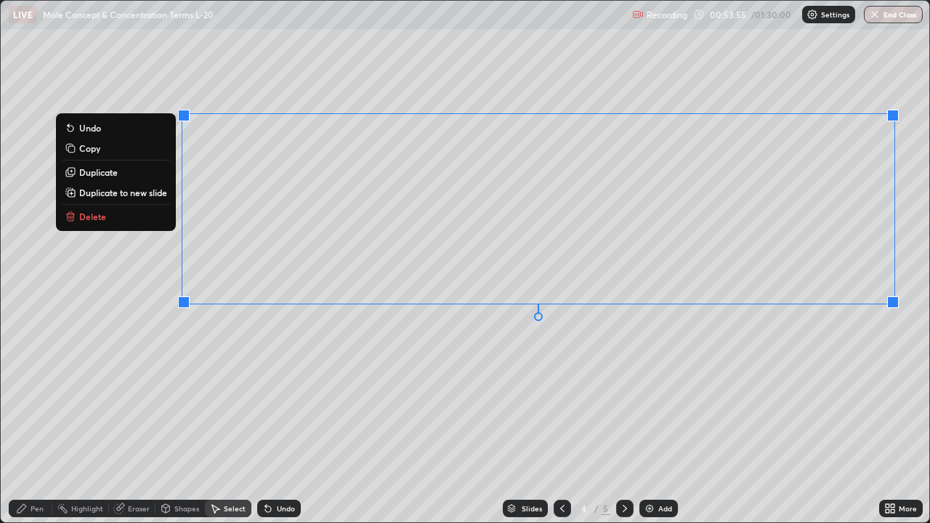
click at [107, 216] on button "Delete" at bounding box center [116, 216] width 108 height 17
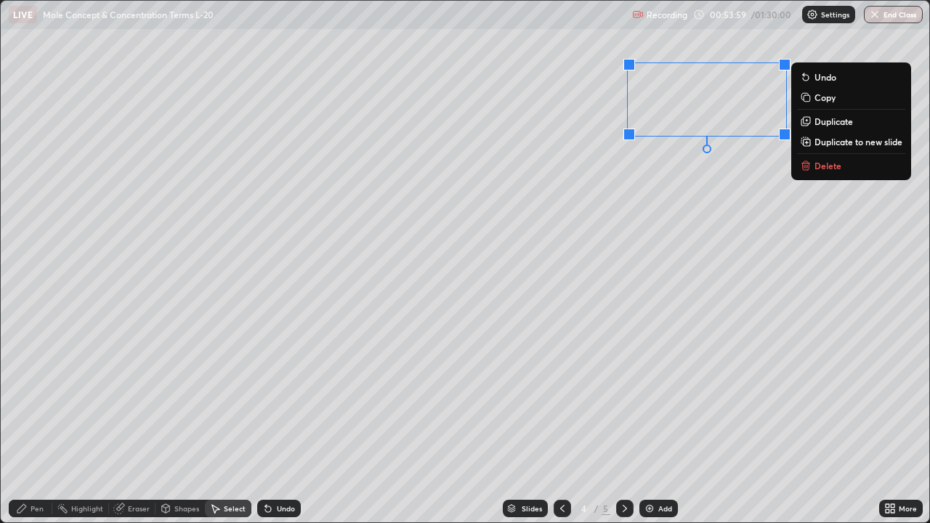
click at [813, 172] on button "Delete" at bounding box center [851, 165] width 108 height 17
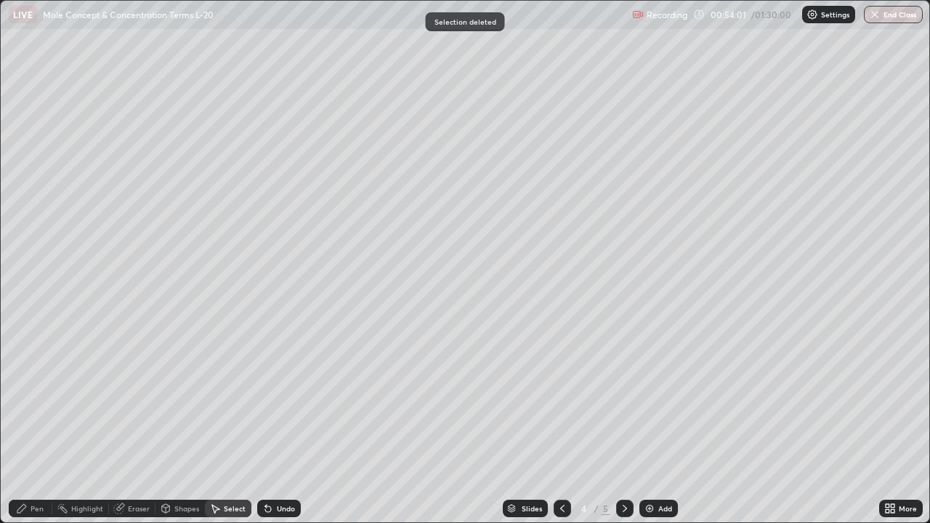
click at [44, 424] on div "Pen" at bounding box center [31, 508] width 44 height 17
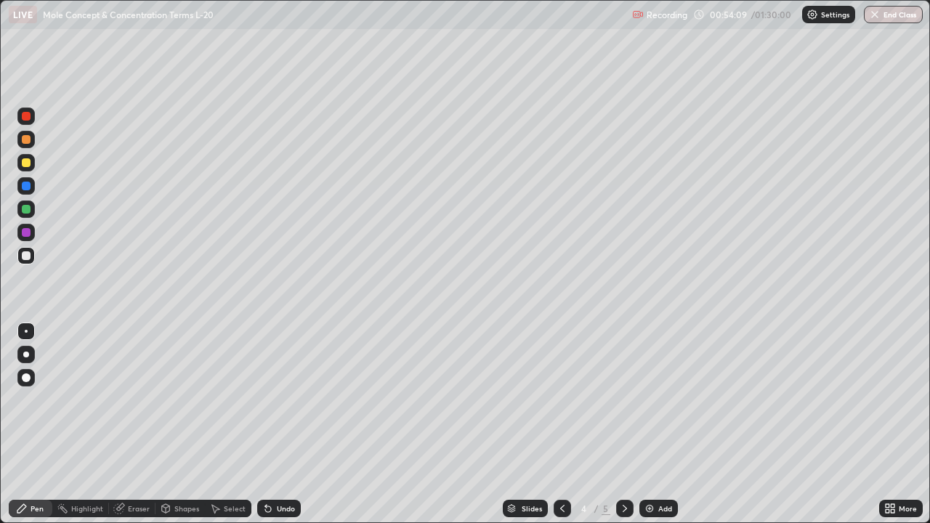
click at [25, 163] on div at bounding box center [26, 162] width 9 height 9
click at [23, 259] on div at bounding box center [26, 255] width 9 height 9
click at [23, 166] on div at bounding box center [25, 162] width 17 height 17
click at [651, 424] on img at bounding box center [649, 509] width 12 height 12
click at [28, 253] on div at bounding box center [26, 255] width 9 height 9
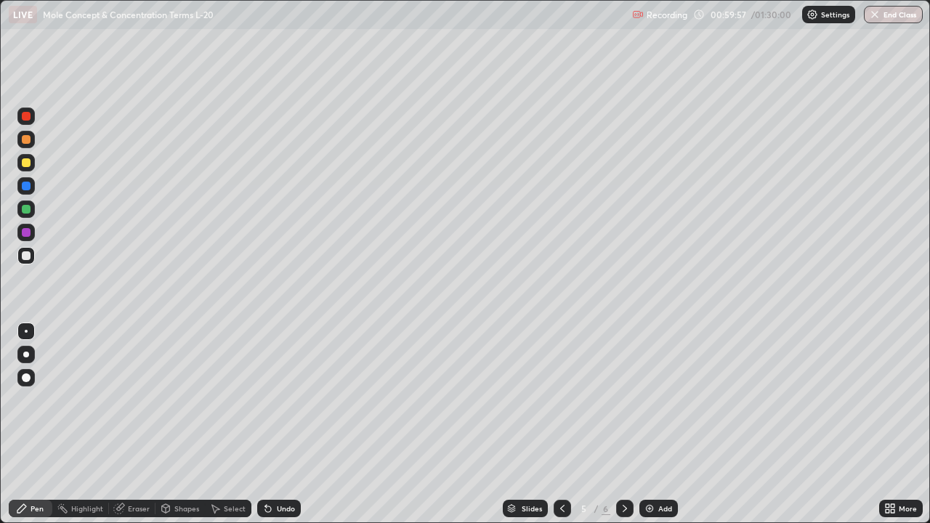
click at [25, 165] on div at bounding box center [26, 162] width 9 height 9
click at [24, 261] on div at bounding box center [25, 255] width 17 height 17
click at [137, 424] on div "Eraser" at bounding box center [139, 508] width 22 height 7
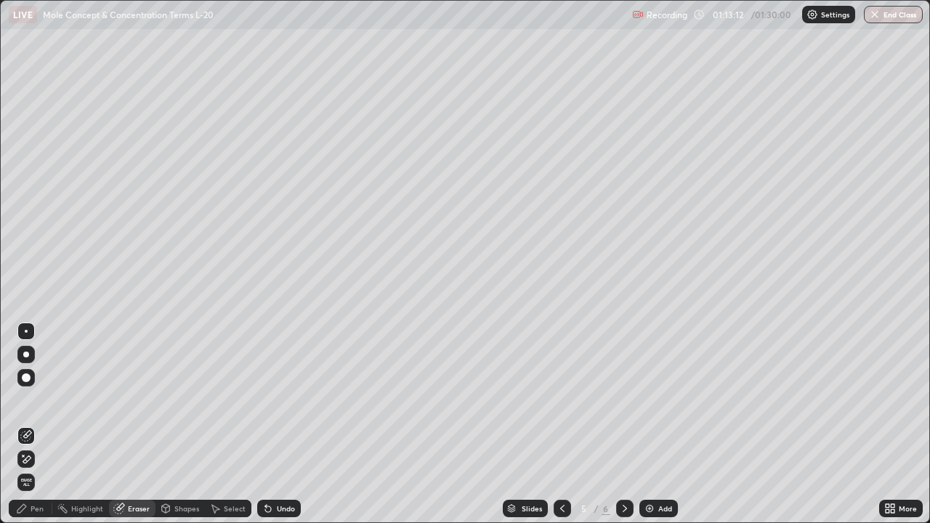
click at [224, 424] on div "Select" at bounding box center [228, 508] width 46 height 17
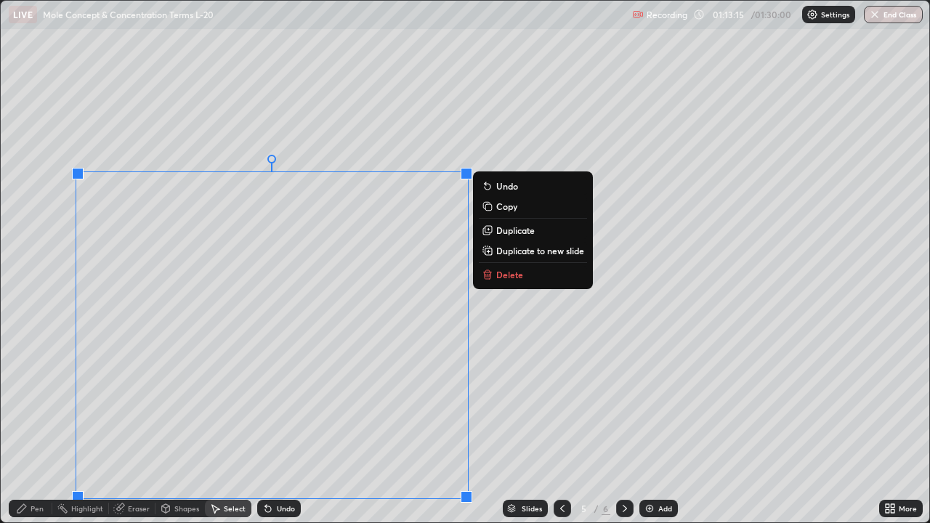
click at [493, 270] on button "Delete" at bounding box center [533, 274] width 108 height 17
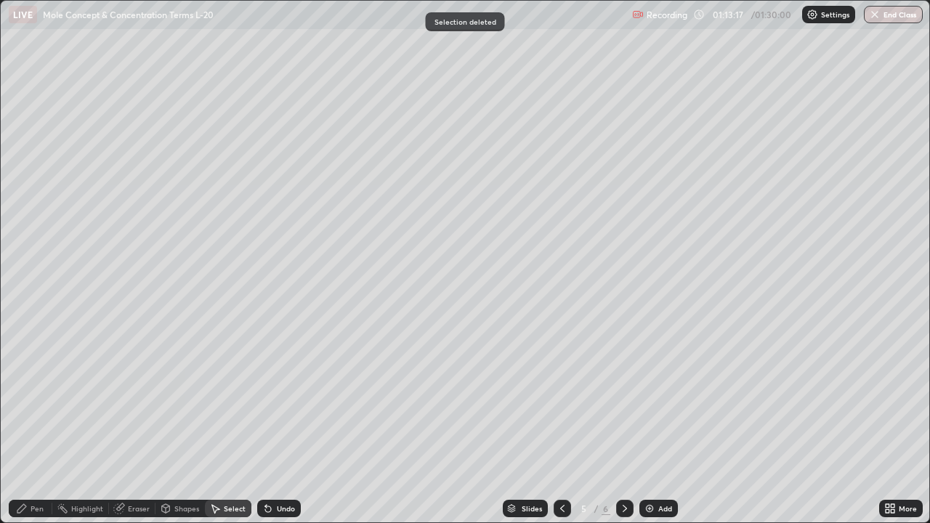
click at [38, 424] on div "Pen" at bounding box center [37, 508] width 13 height 7
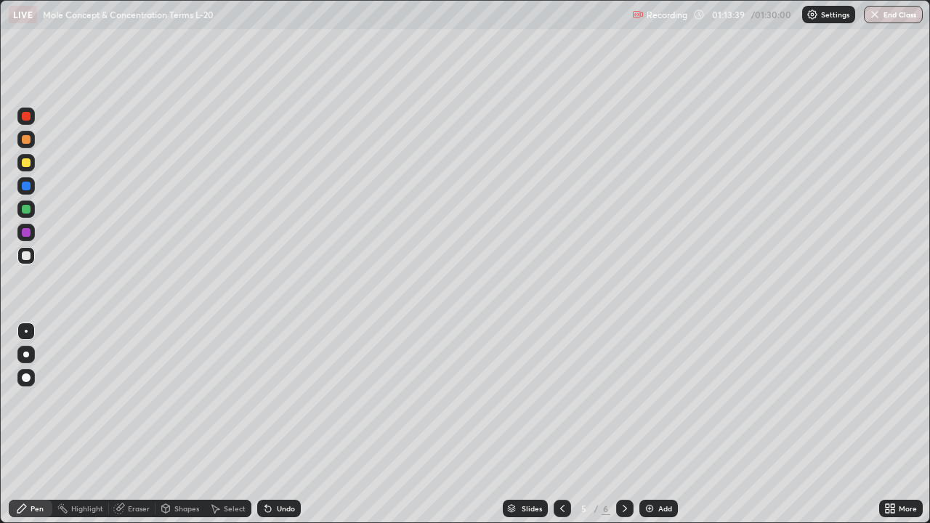
click at [24, 253] on div at bounding box center [26, 255] width 9 height 9
click at [25, 164] on div at bounding box center [26, 162] width 9 height 9
click at [136, 424] on div "Eraser" at bounding box center [139, 508] width 22 height 7
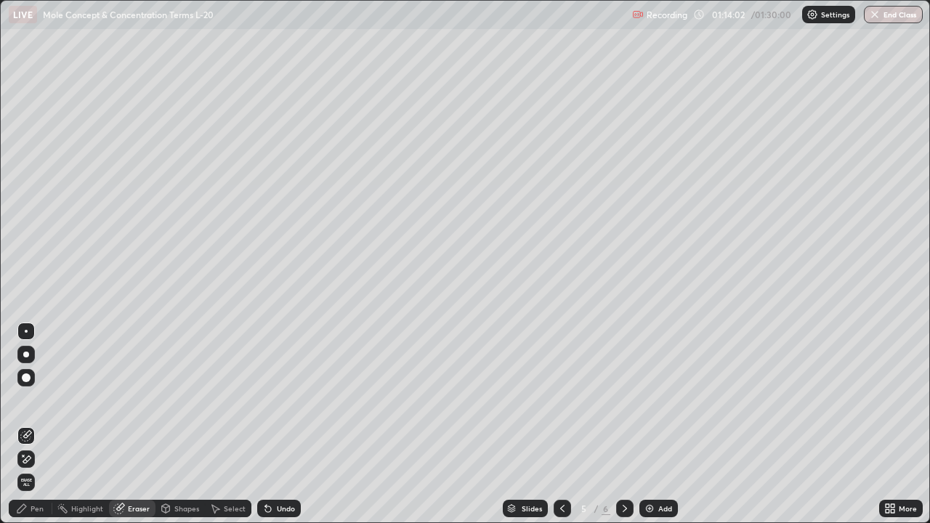
click at [41, 424] on div "Pen" at bounding box center [37, 508] width 13 height 7
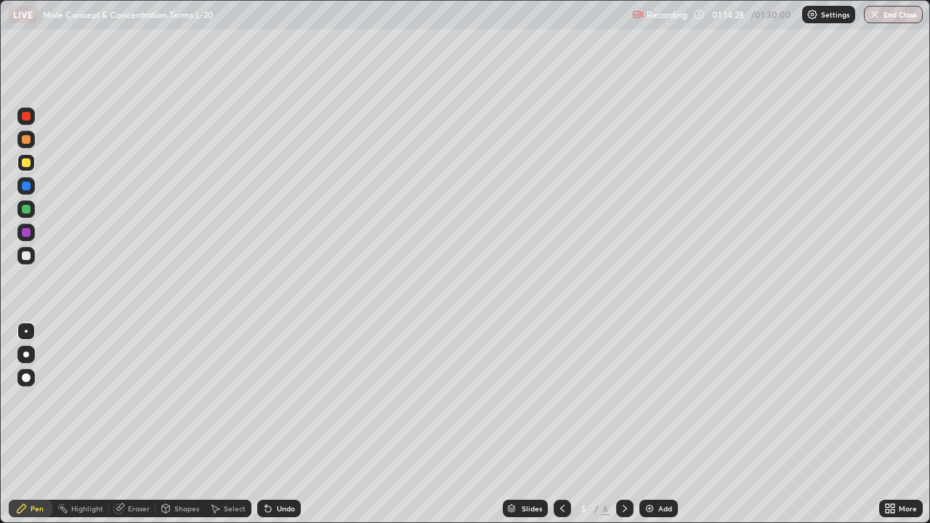
click at [22, 255] on div at bounding box center [26, 255] width 9 height 9
click at [27, 210] on div at bounding box center [26, 209] width 9 height 9
click at [27, 256] on div at bounding box center [26, 255] width 9 height 9
click at [25, 210] on div at bounding box center [26, 209] width 9 height 9
click at [27, 255] on div at bounding box center [26, 255] width 9 height 9
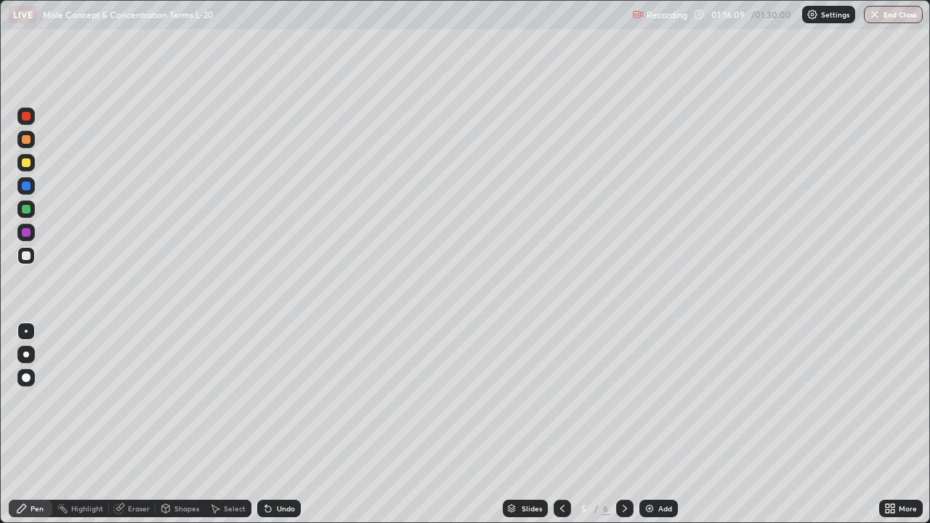
click at [26, 163] on div at bounding box center [26, 162] width 9 height 9
click at [29, 256] on div at bounding box center [26, 255] width 9 height 9
click at [894, 12] on button "End Class" at bounding box center [892, 14] width 59 height 17
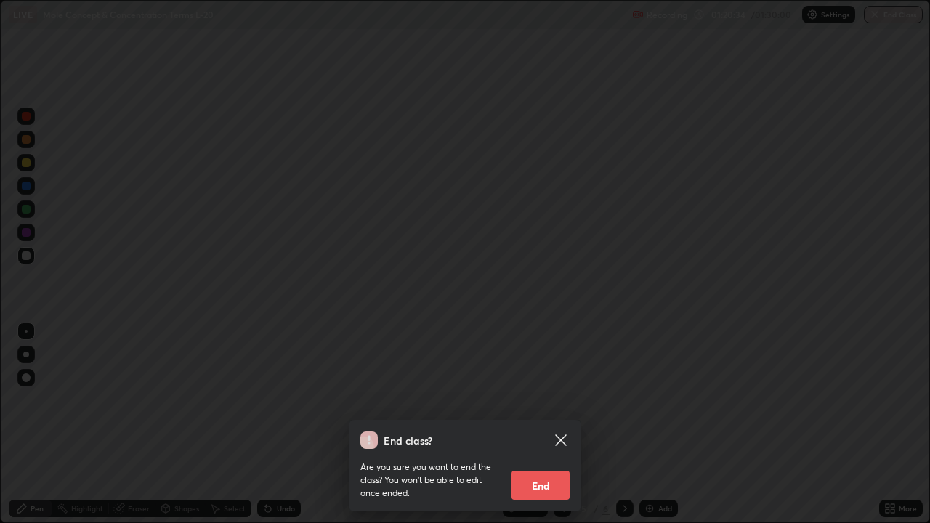
click at [545, 424] on button "End" at bounding box center [540, 485] width 58 height 29
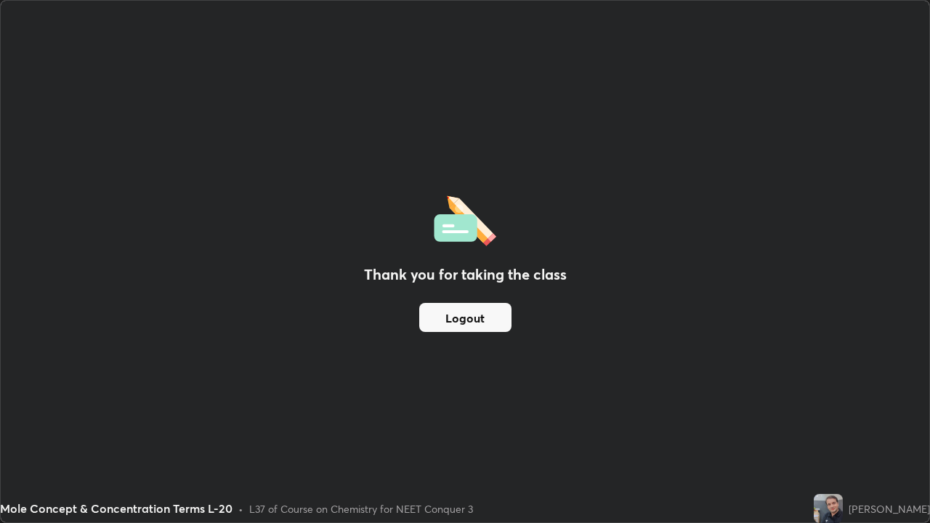
click at [464, 325] on button "Logout" at bounding box center [465, 317] width 92 height 29
